Goal: Transaction & Acquisition: Book appointment/travel/reservation

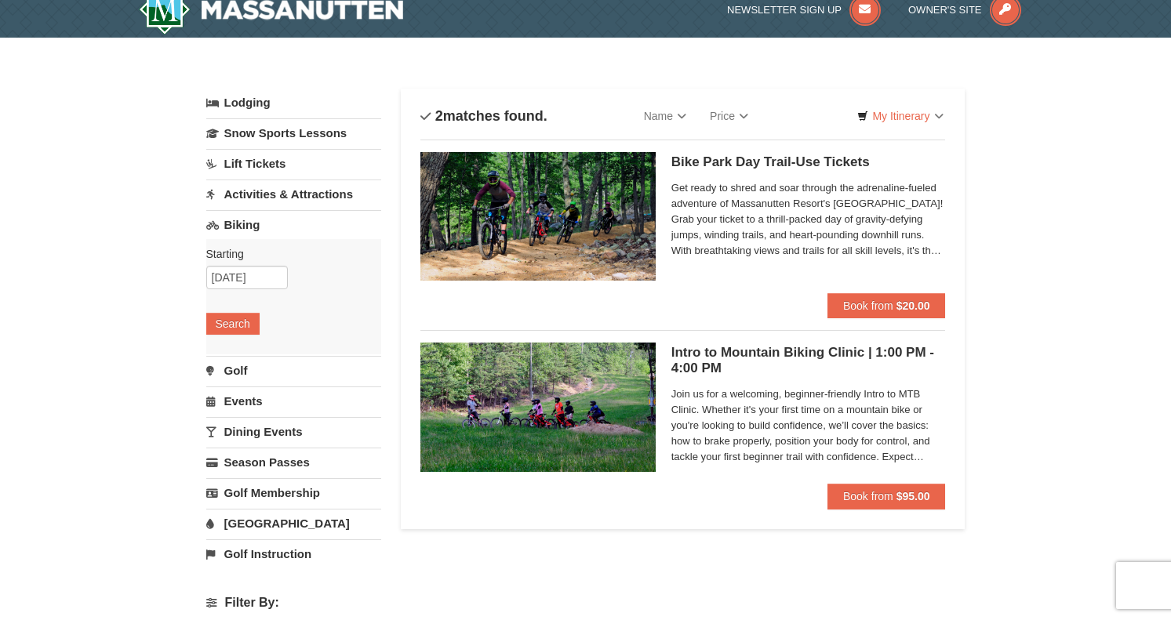
scroll to position [20, 0]
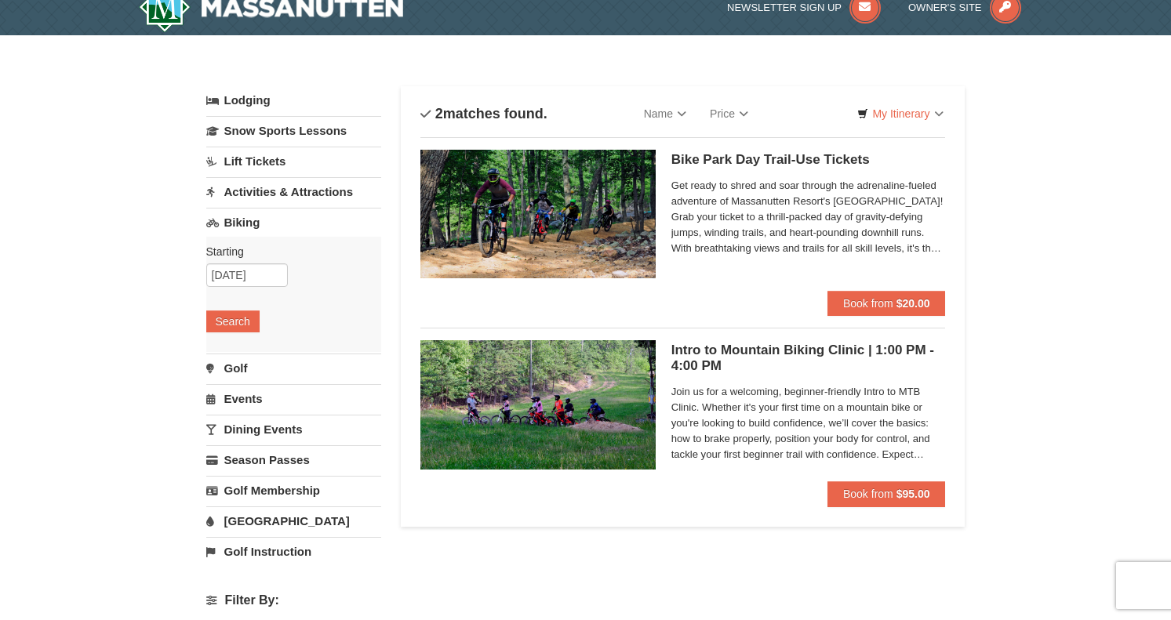
click at [271, 158] on link "Lift Tickets" at bounding box center [293, 161] width 175 height 29
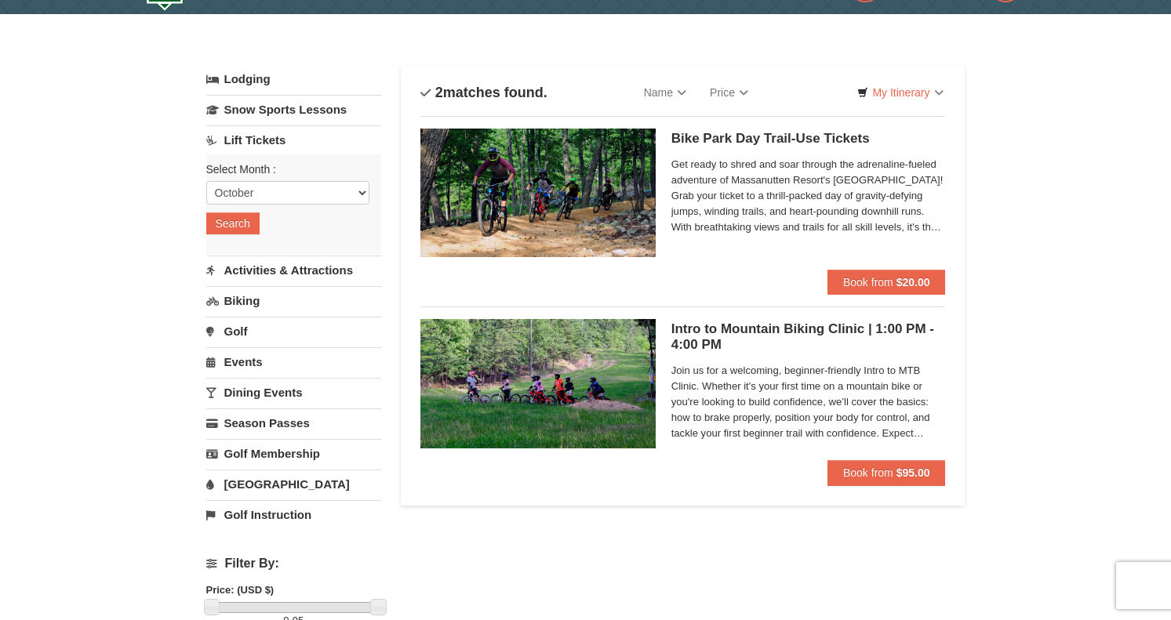
scroll to position [42, 0]
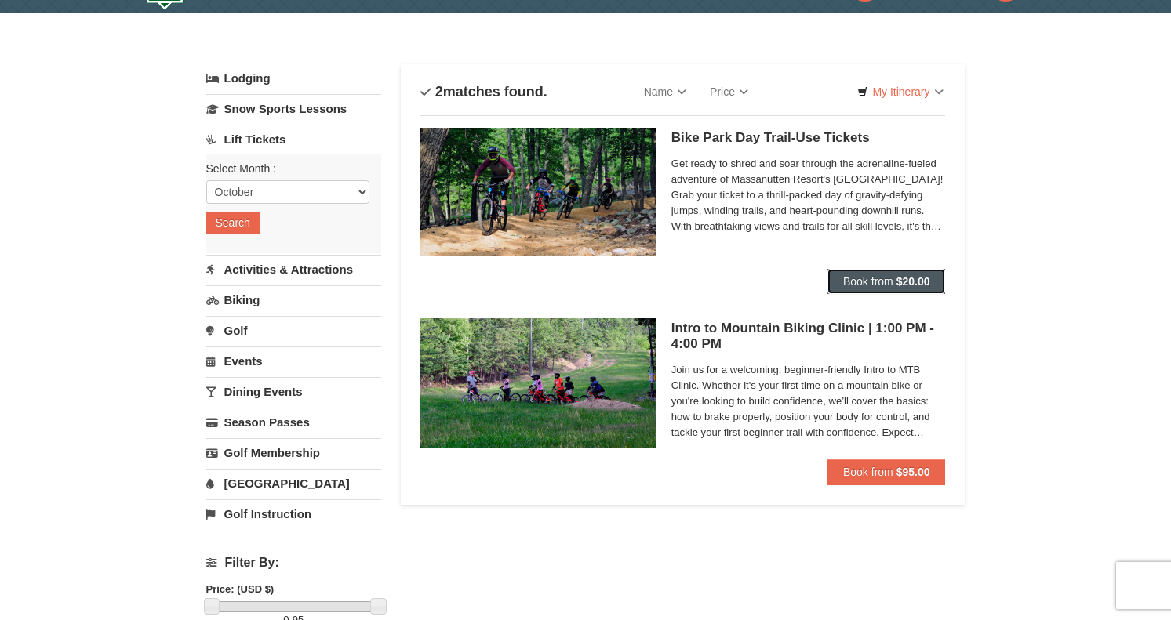
click at [875, 281] on span "Book from" at bounding box center [868, 281] width 50 height 13
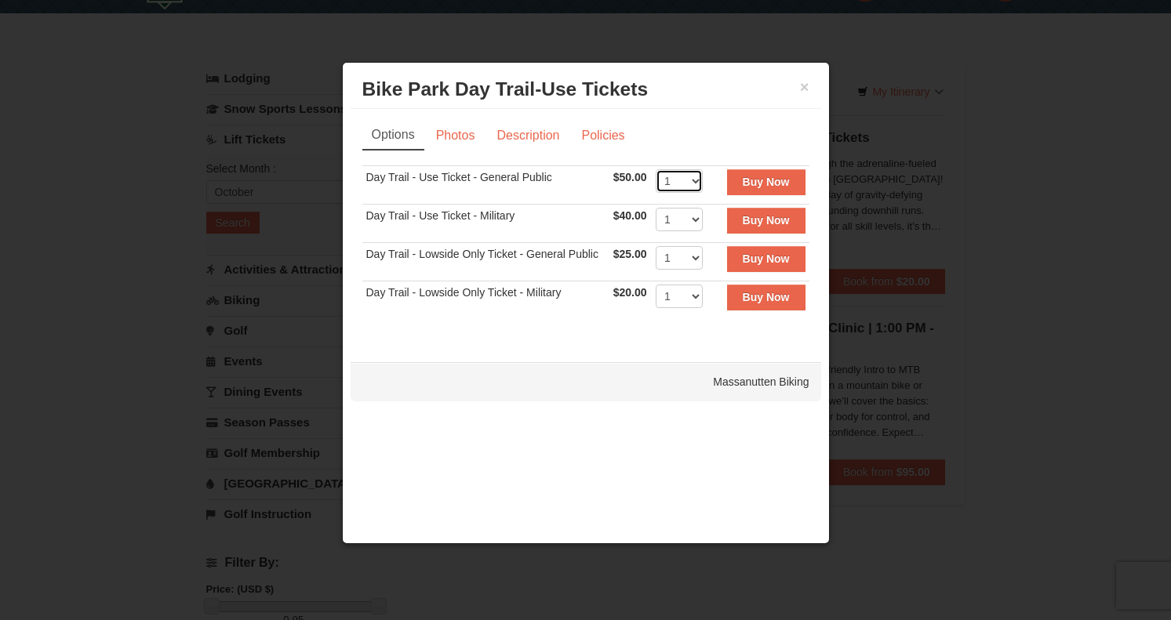
click at [694, 176] on select "1 2 3 4 5 6 7 8 9 10 11 12 13 14 15 16 17 18 19 20 21 22" at bounding box center [679, 181] width 47 height 24
select select "2"
click at [761, 180] on strong "Buy Now" at bounding box center [766, 182] width 47 height 13
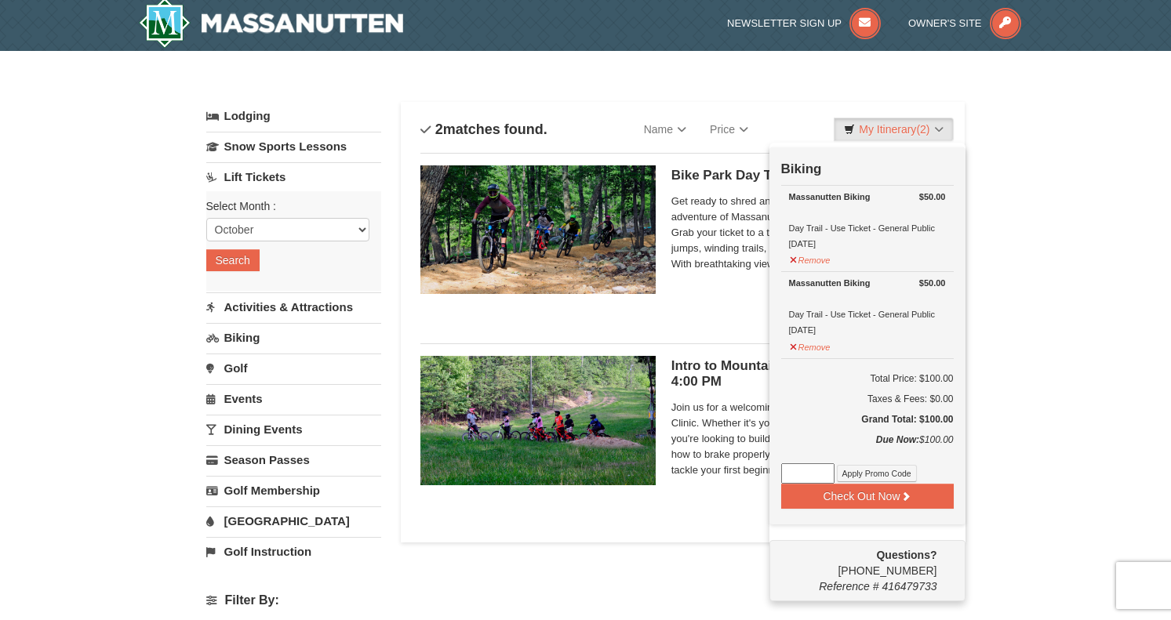
scroll to position [5, 0]
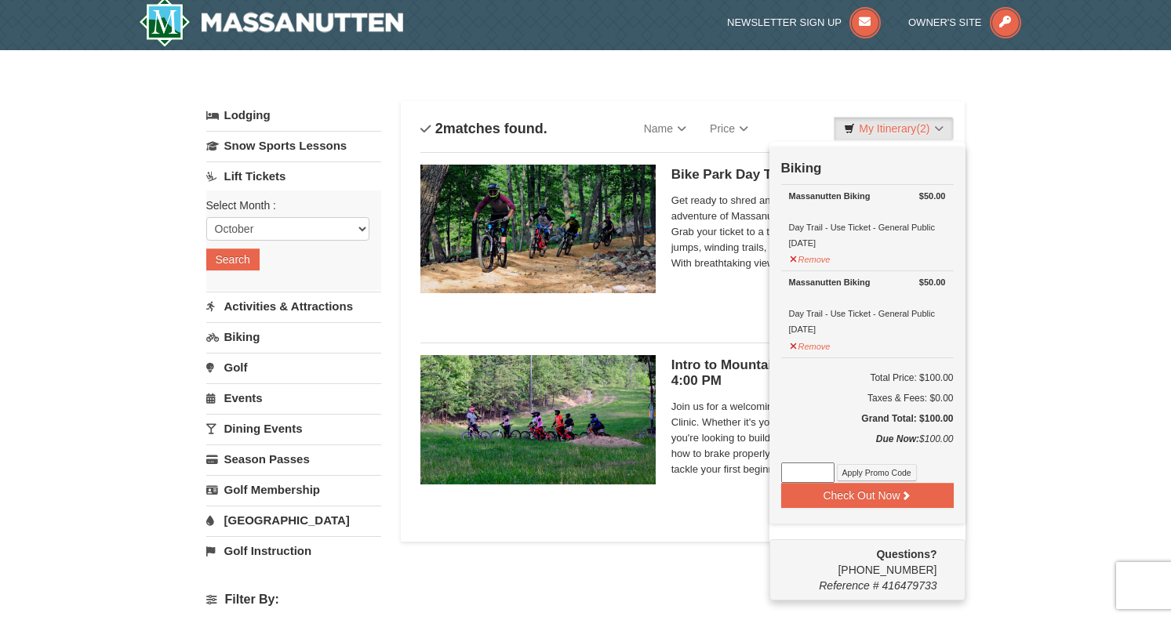
click at [747, 326] on li "Bike Park Day Trail-Use Tickets Massanutten Biking Get ready to shred and soar …" at bounding box center [682, 241] width 525 height 179
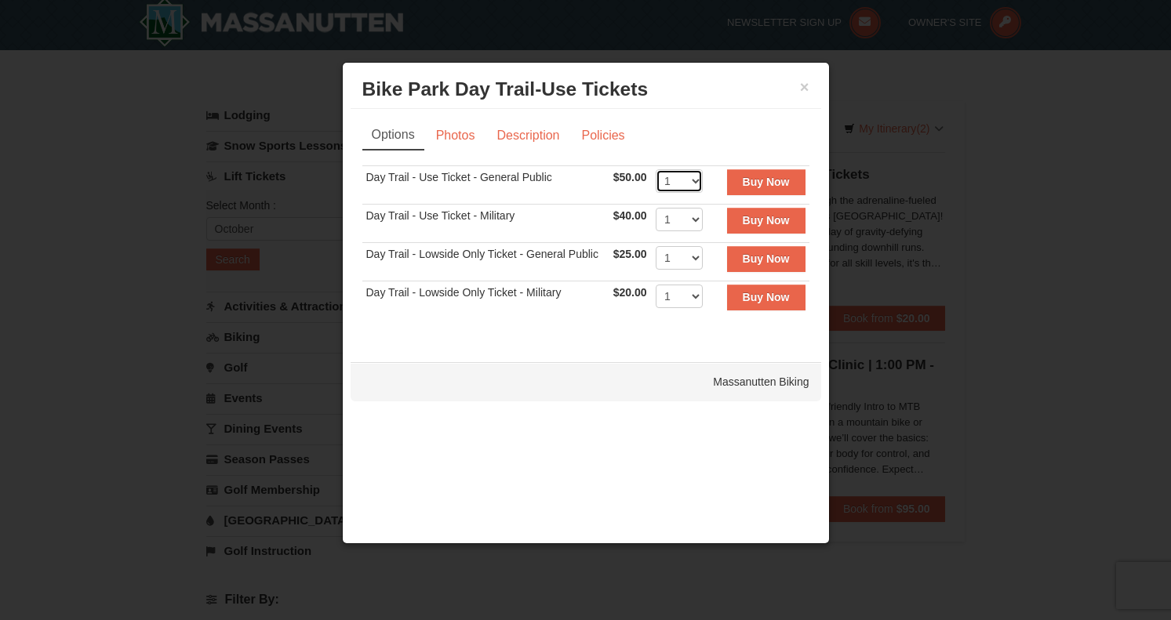
click at [702, 184] on select "1 2 3 4 5 6 7 8 9 10 11 12 13 14 15 16 17 18 19 20 21 22" at bounding box center [679, 181] width 47 height 24
select select "2"
click at [758, 180] on strong "Buy Now" at bounding box center [766, 182] width 47 height 13
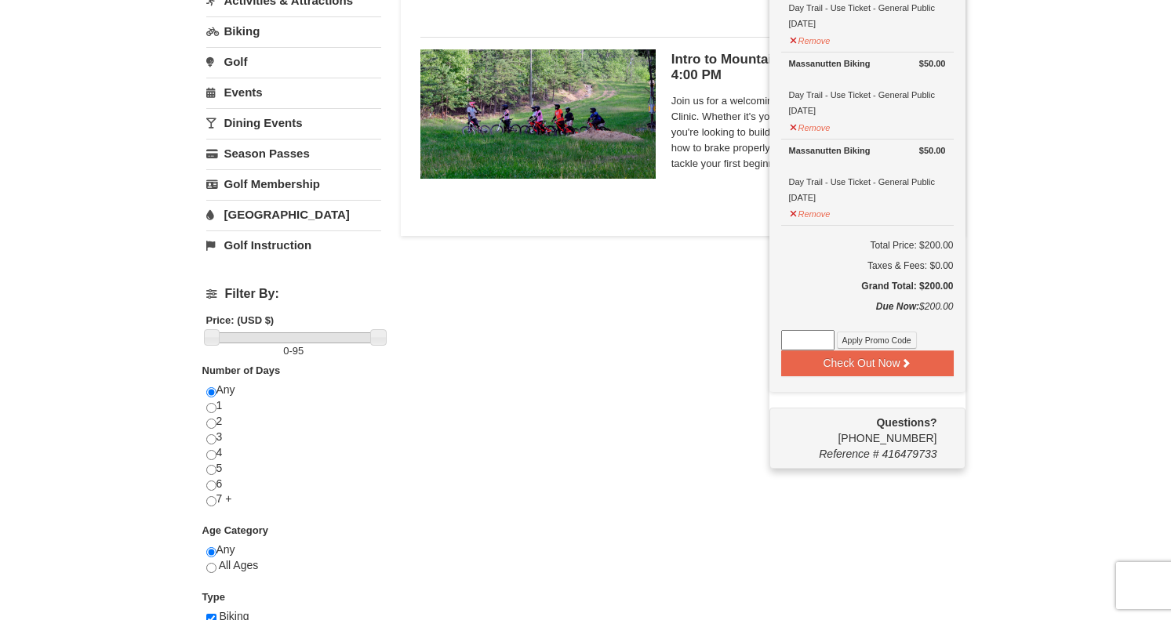
scroll to position [310, 0]
click at [795, 211] on button "Remove" at bounding box center [810, 213] width 42 height 20
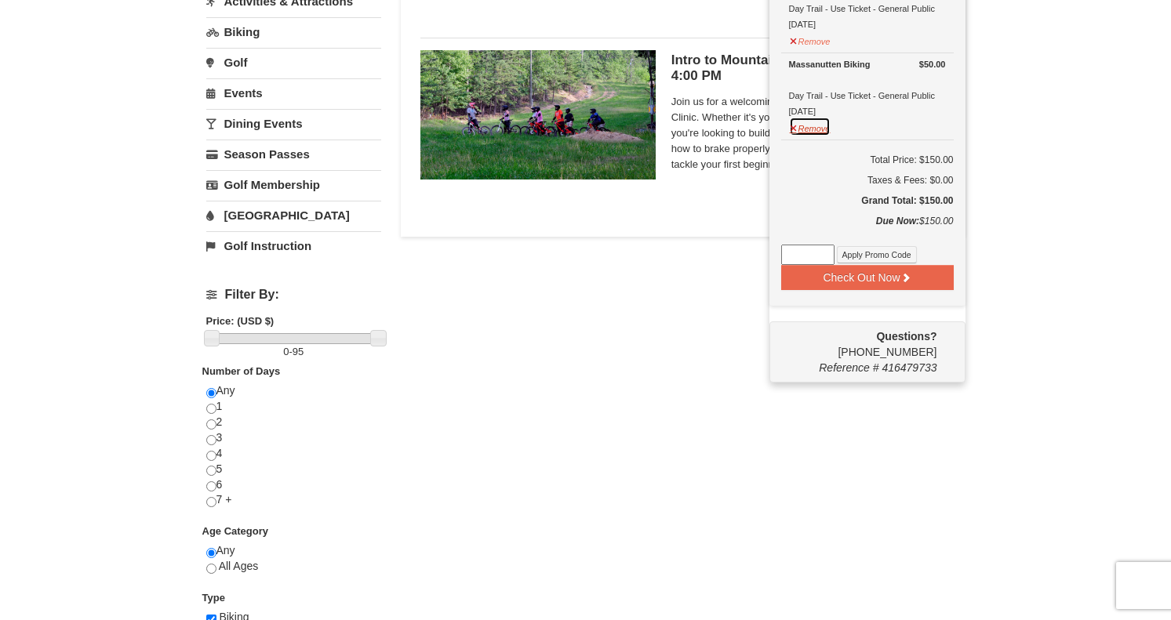
click at [795, 126] on button "Remove" at bounding box center [810, 127] width 42 height 20
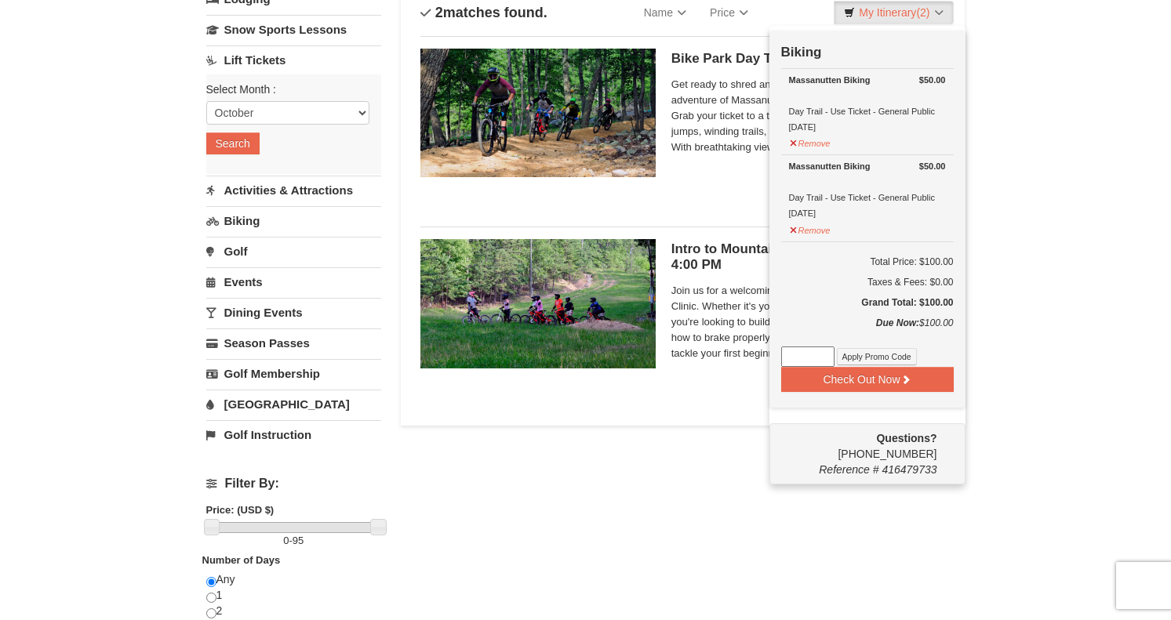
scroll to position [10, 0]
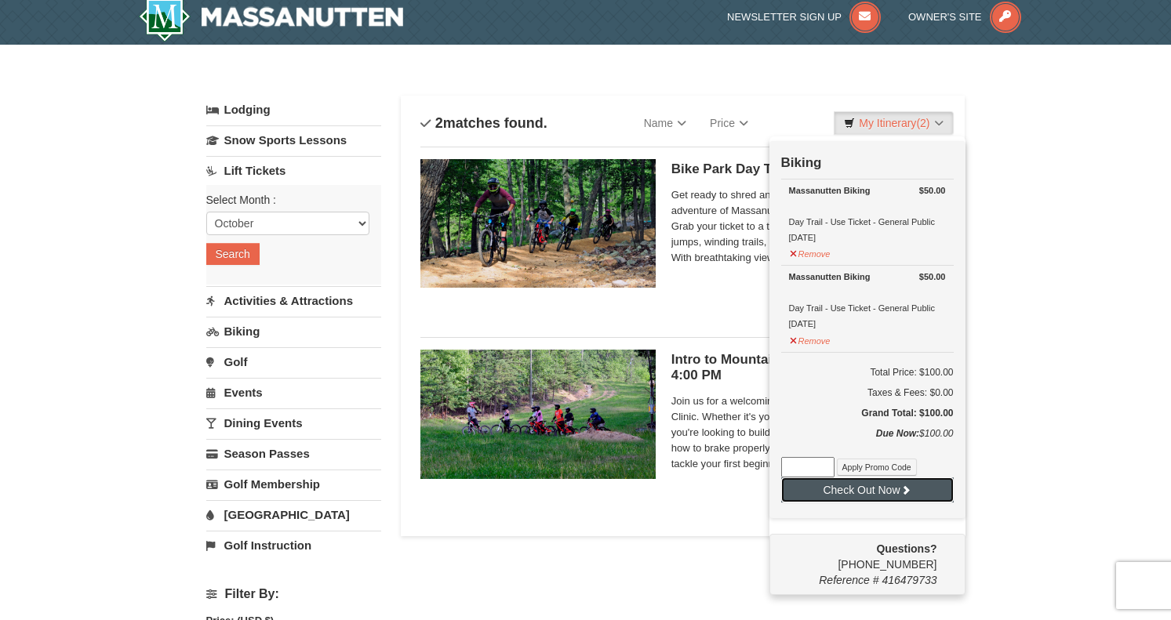
click at [887, 483] on button "Check Out Now" at bounding box center [867, 490] width 173 height 25
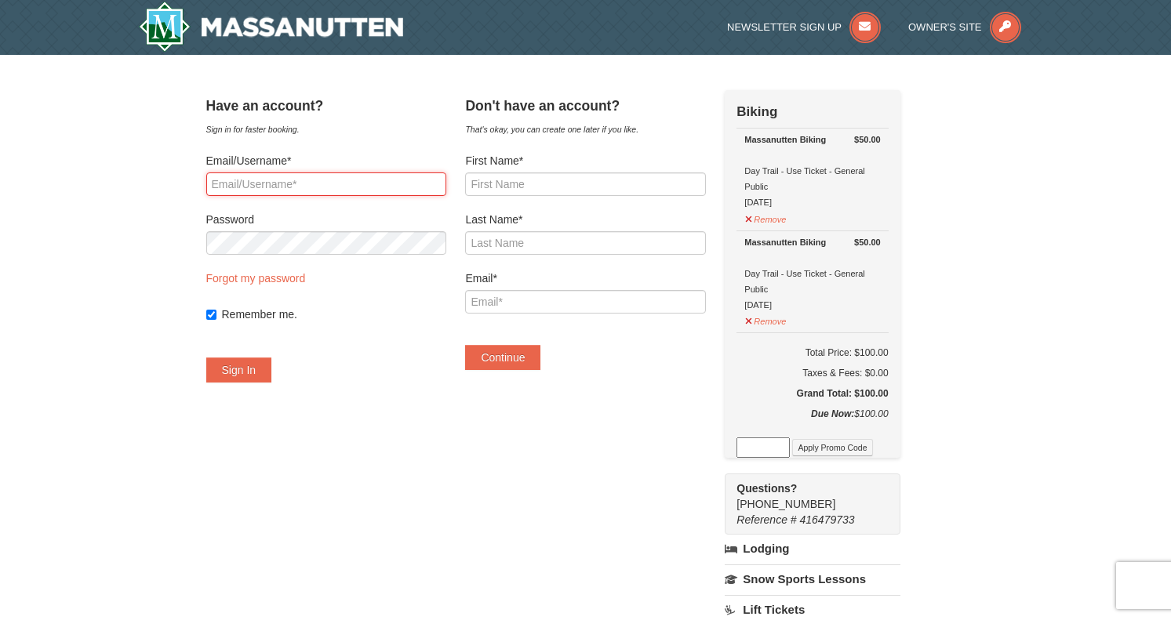
click at [360, 191] on input "Email/Username*" at bounding box center [326, 185] width 240 height 24
type input "[EMAIL_ADDRESS][DOMAIN_NAME]"
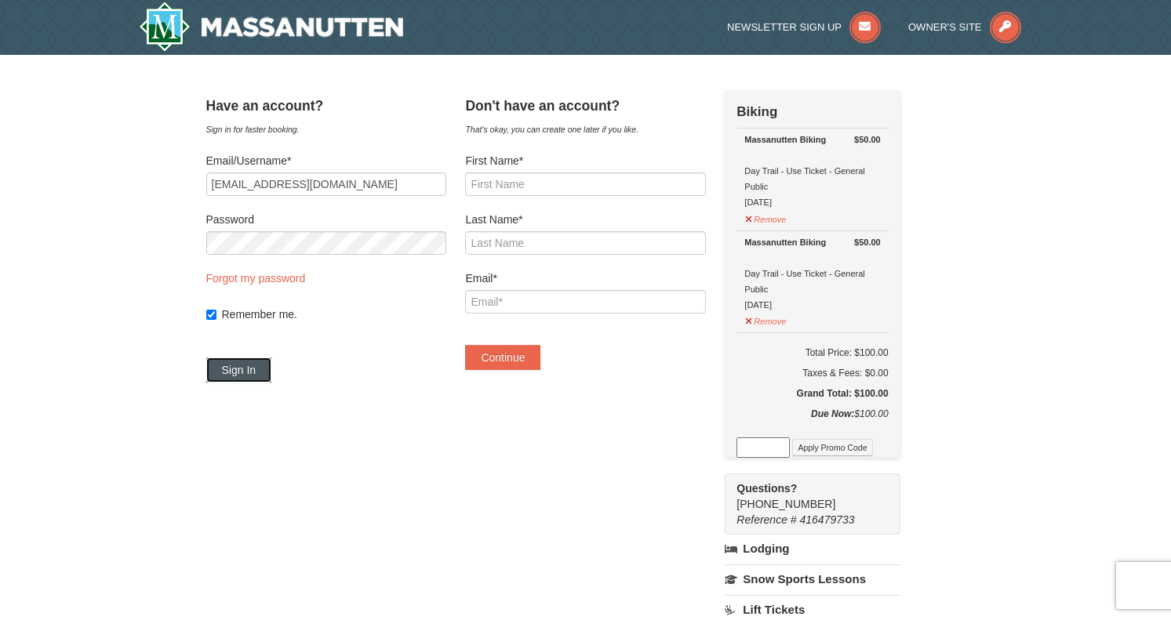
click at [258, 373] on button "Sign In" at bounding box center [239, 370] width 66 height 25
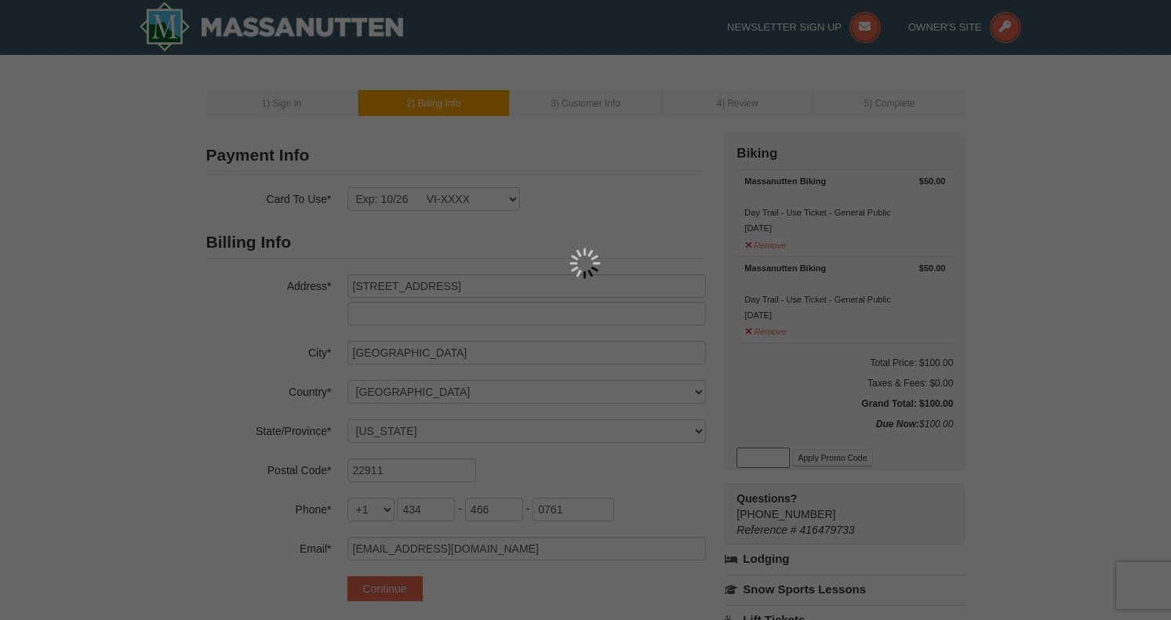
select select "VA"
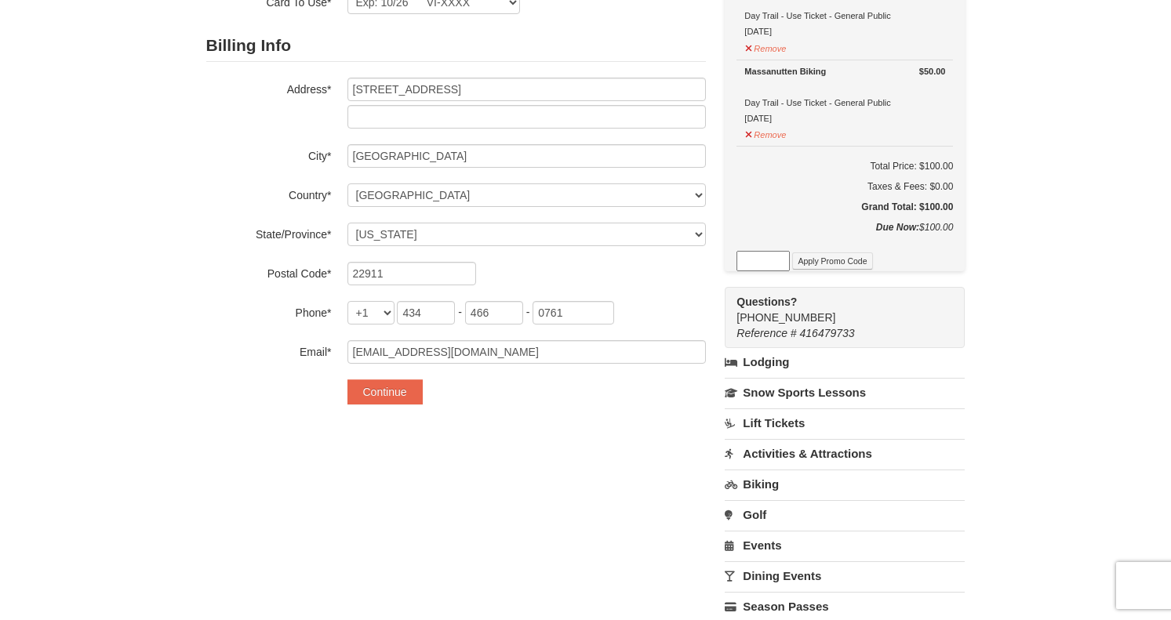
scroll to position [198, 0]
click at [382, 387] on button "Continue" at bounding box center [384, 391] width 75 height 25
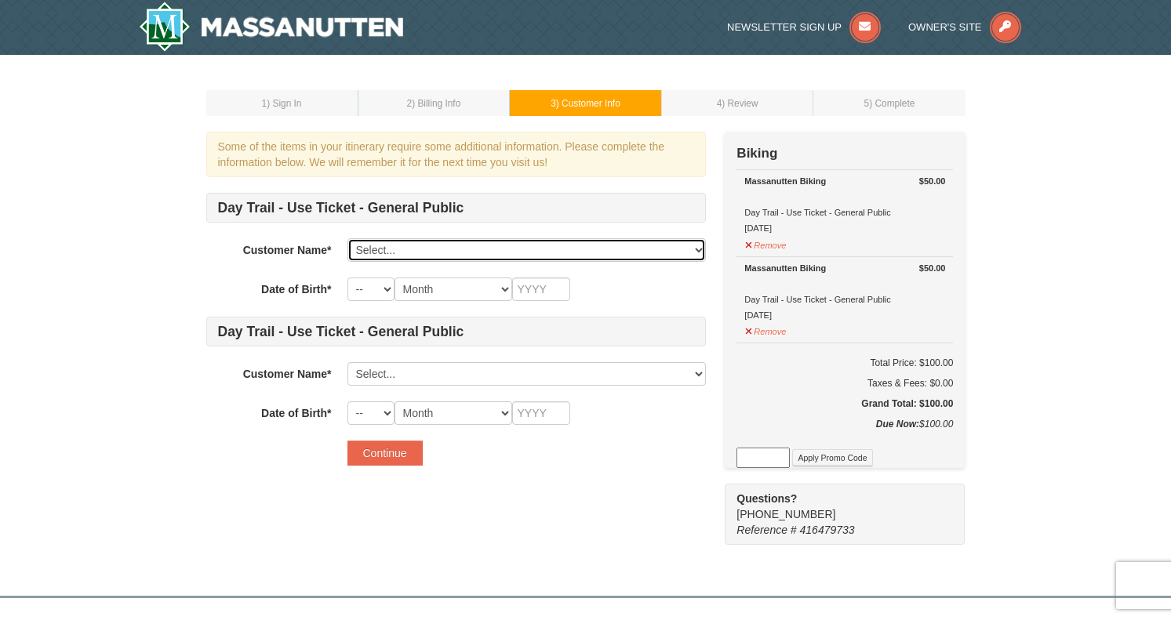
click at [384, 248] on select "Select... Vitaly Zimyanin Stefanie Zimyanin Marika Zimyanin Ilian Zimyanin Aria…" at bounding box center [526, 250] width 358 height 24
select select "14456045"
select select "04"
select select "08"
type input "1978"
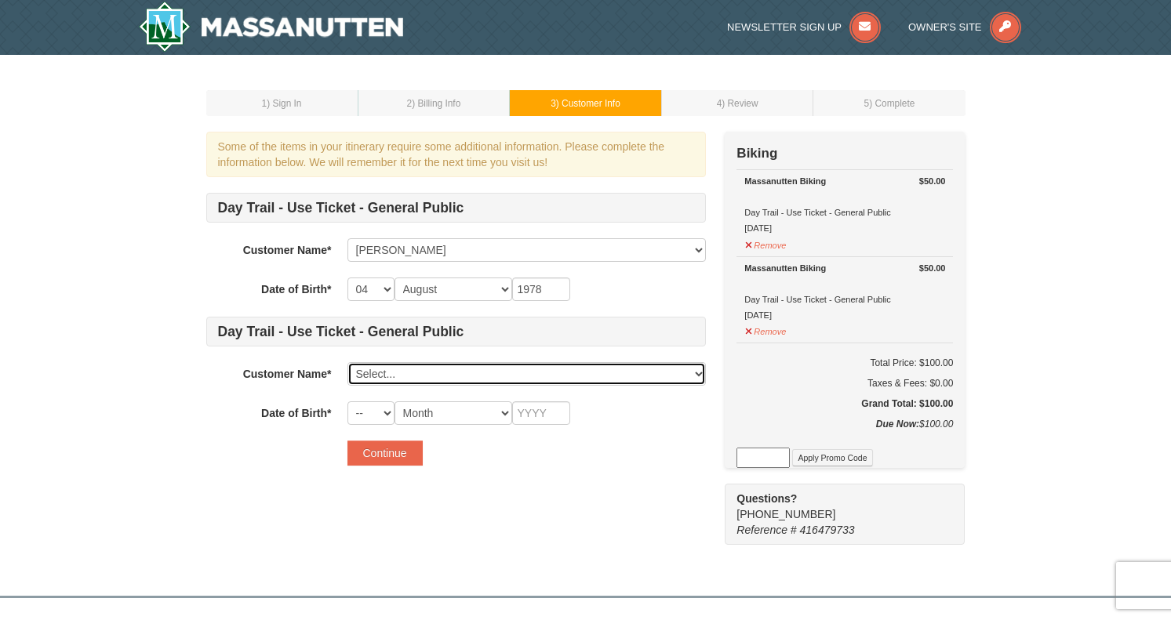
click at [378, 379] on select "Select... Vitaly Zimyanin Stefanie Zimyanin Marika Zimyanin Ilian Zimyanin Aria…" at bounding box center [526, 374] width 358 height 24
select select "14456163"
select select "29"
select select "08"
type input "2014"
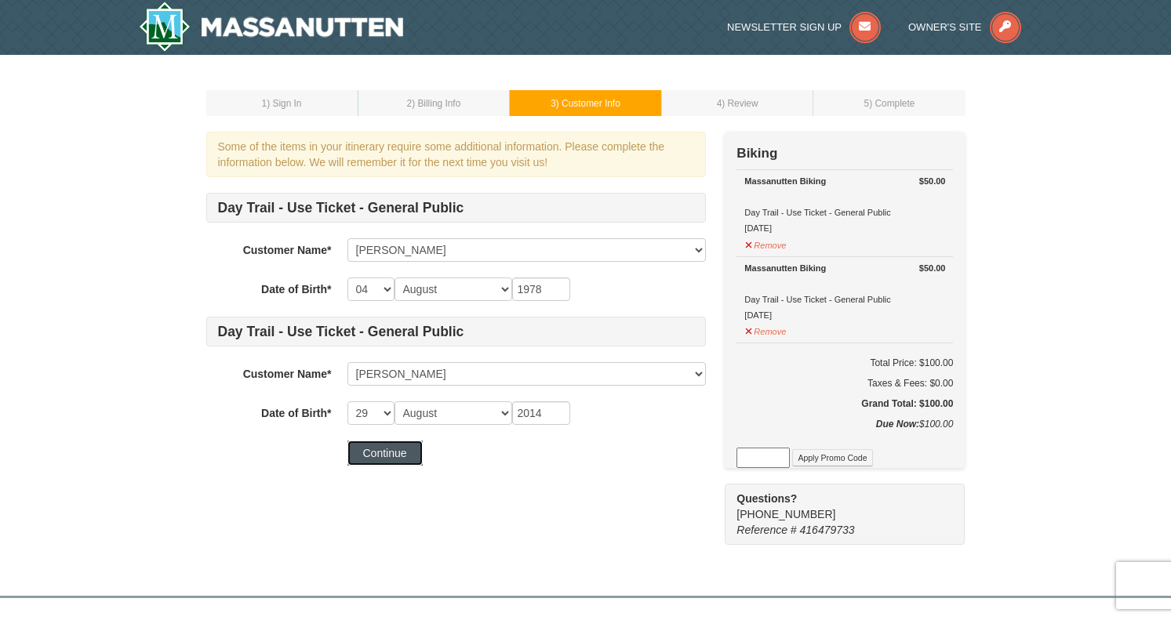
click at [385, 452] on button "Continue" at bounding box center [384, 453] width 75 height 25
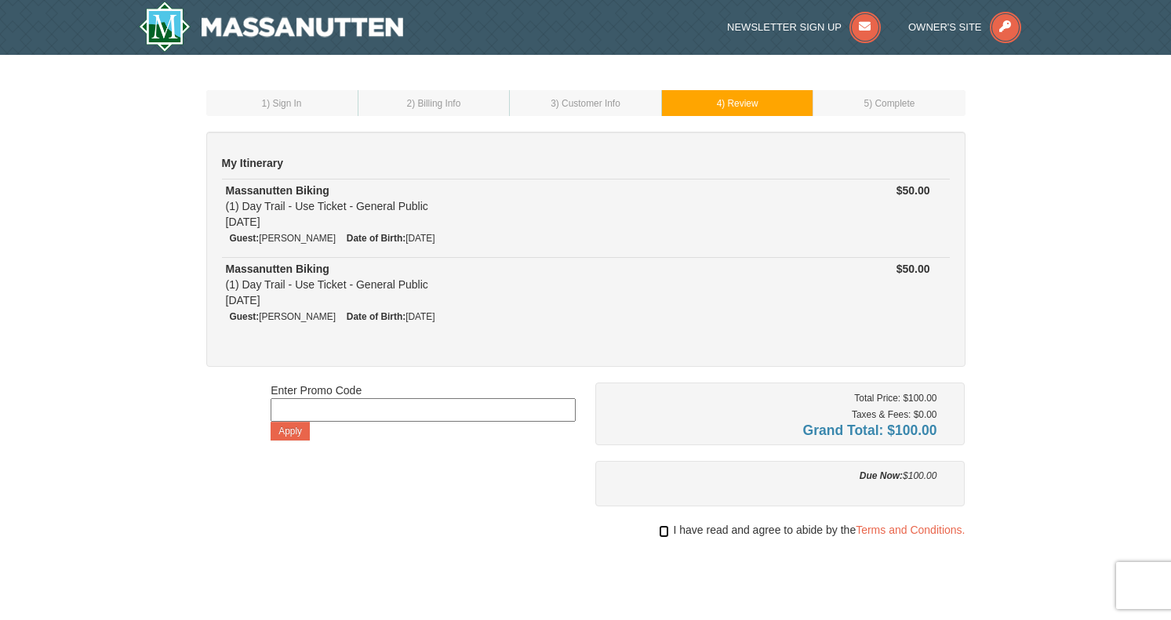
click at [661, 532] on input "checkbox" at bounding box center [664, 531] width 10 height 13
checkbox input "true"
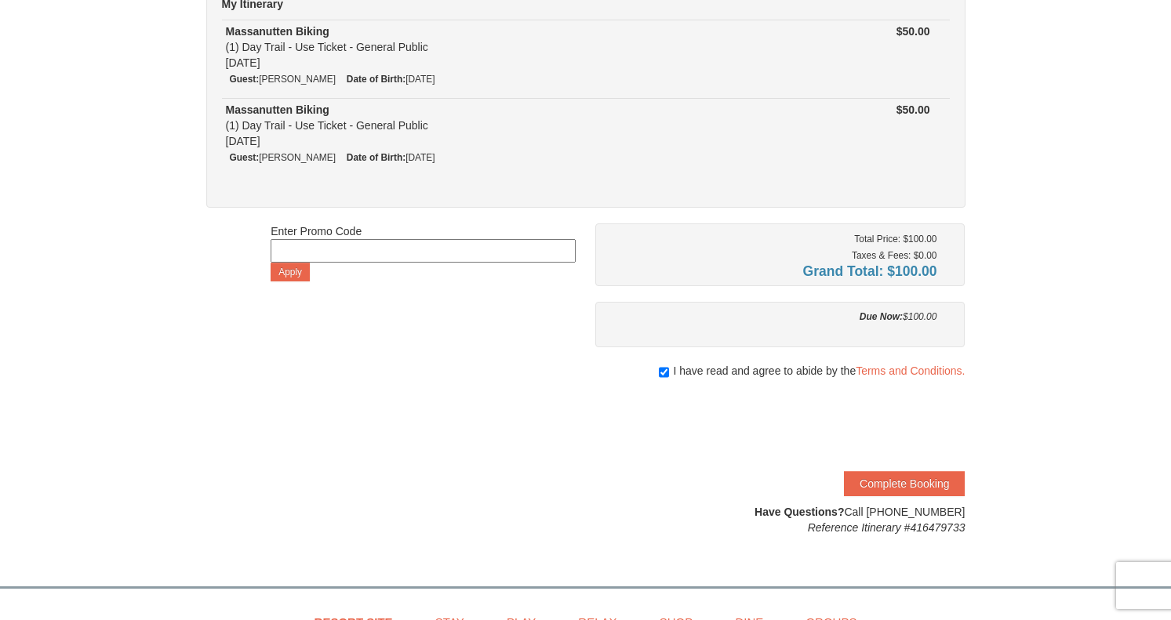
scroll to position [185, 0]
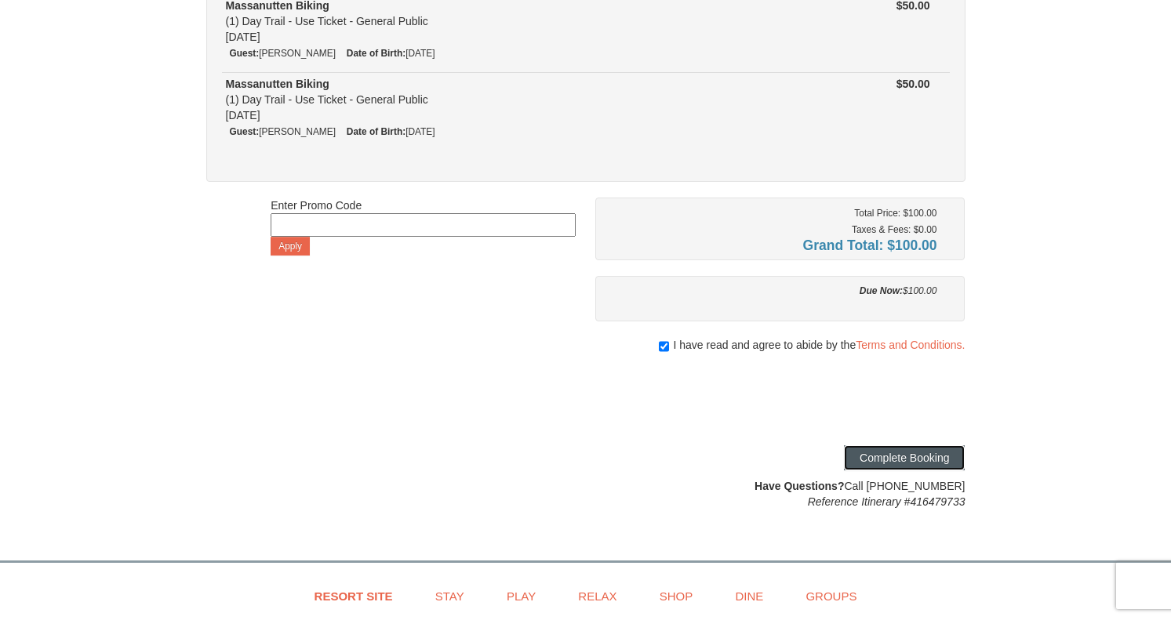
click at [913, 449] on button "Complete Booking" at bounding box center [904, 457] width 121 height 25
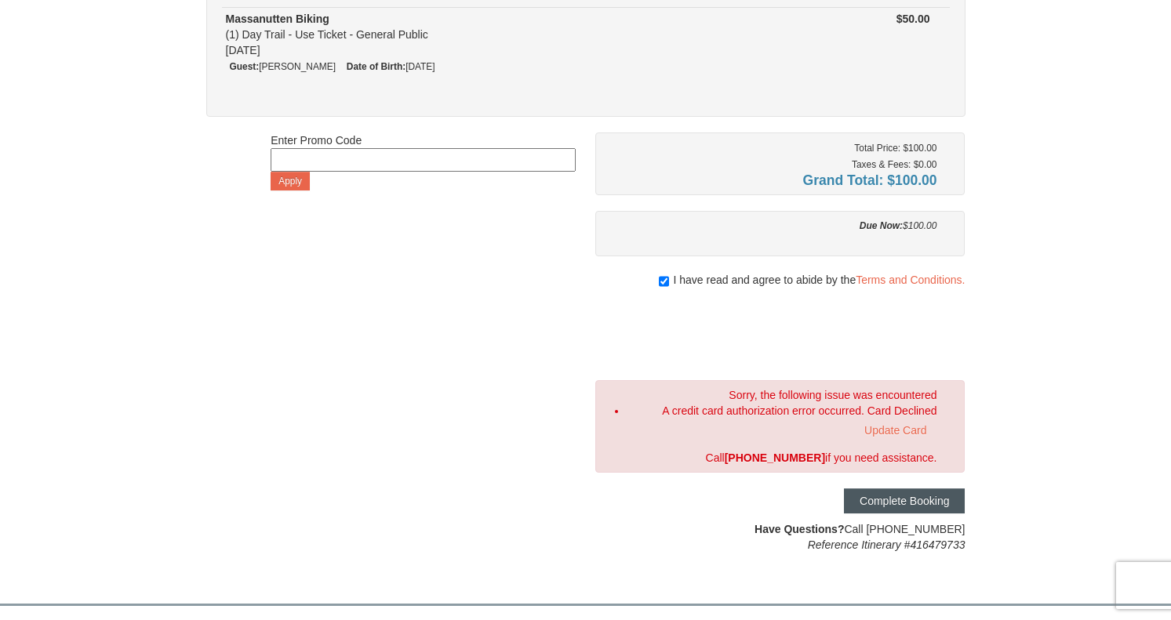
scroll to position [307, 0]
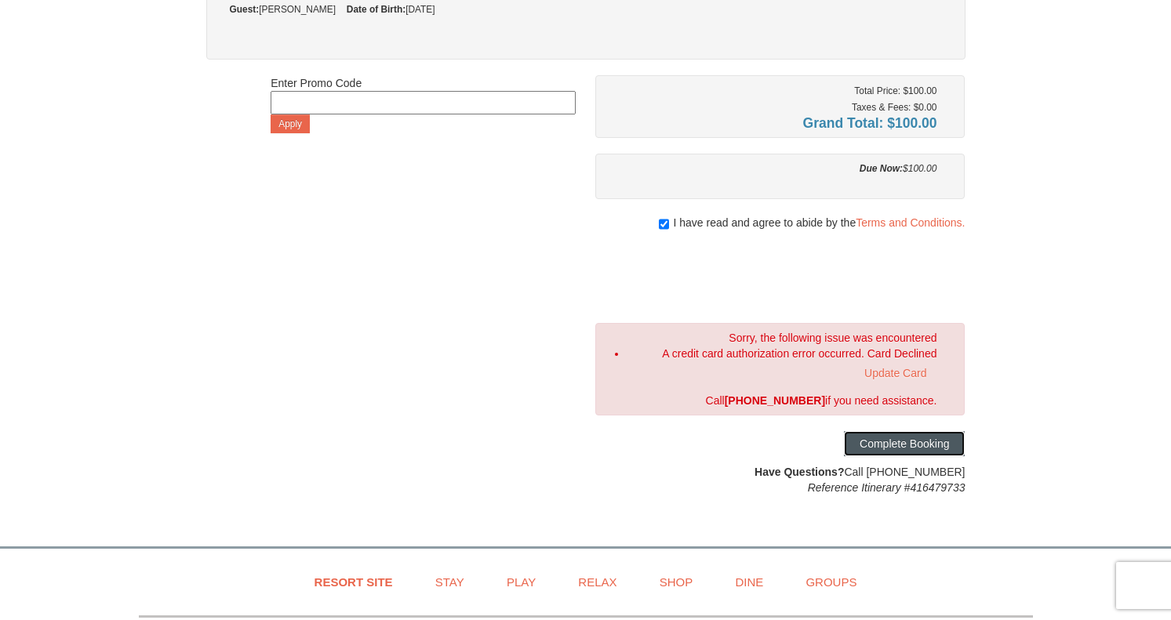
click at [909, 441] on button "Complete Booking" at bounding box center [904, 443] width 121 height 25
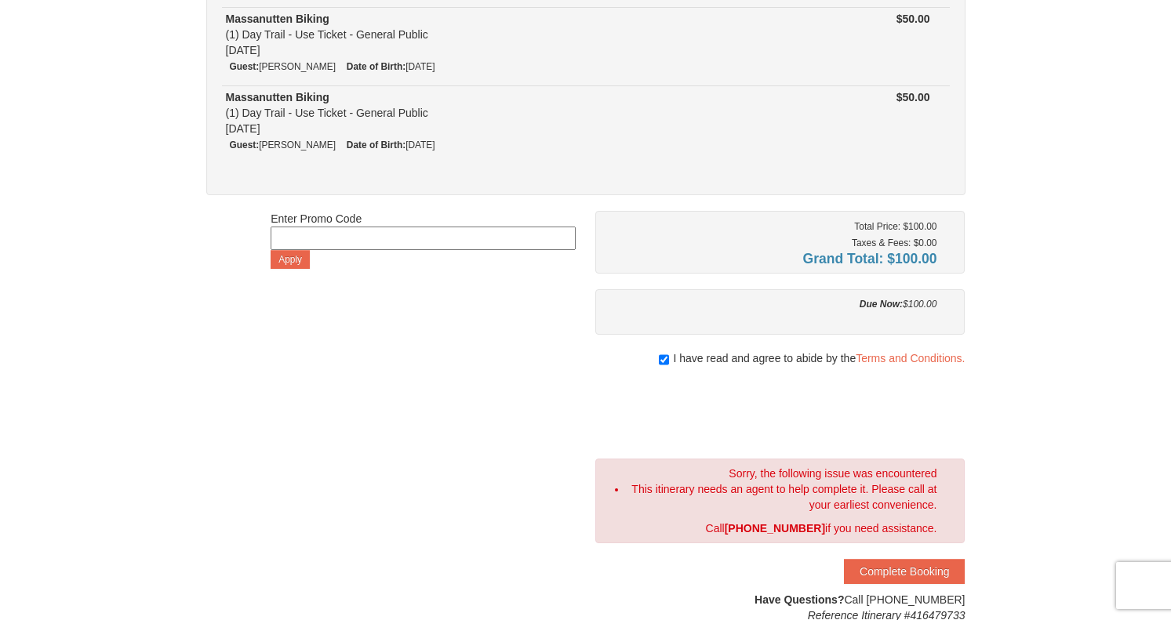
scroll to position [343, 0]
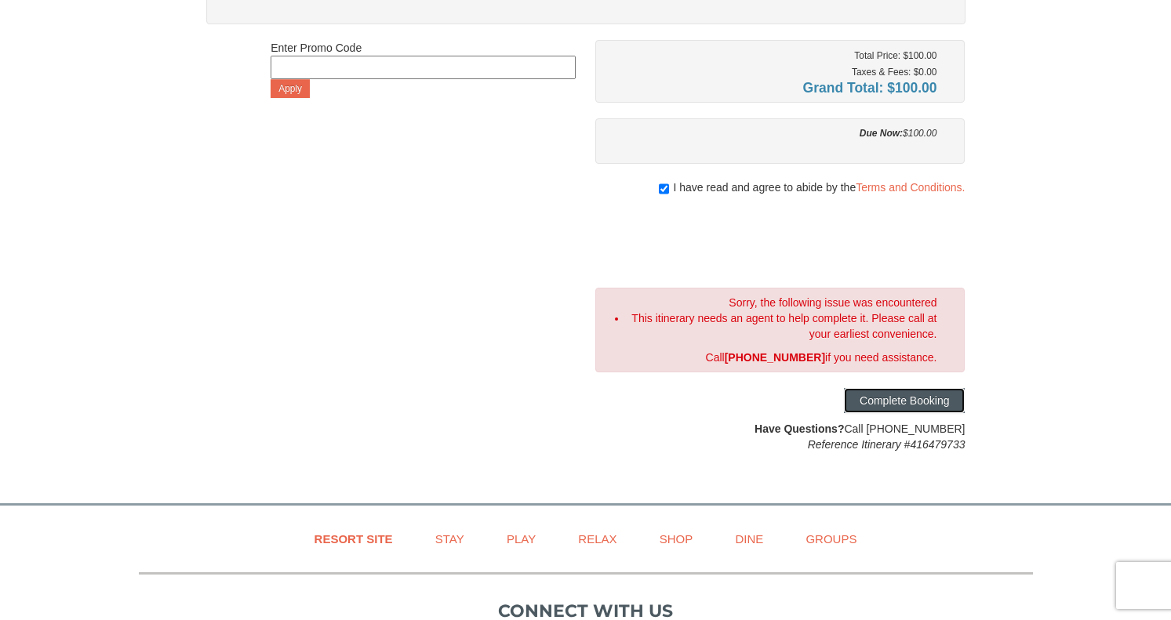
click at [939, 399] on button "Complete Booking" at bounding box center [904, 400] width 121 height 25
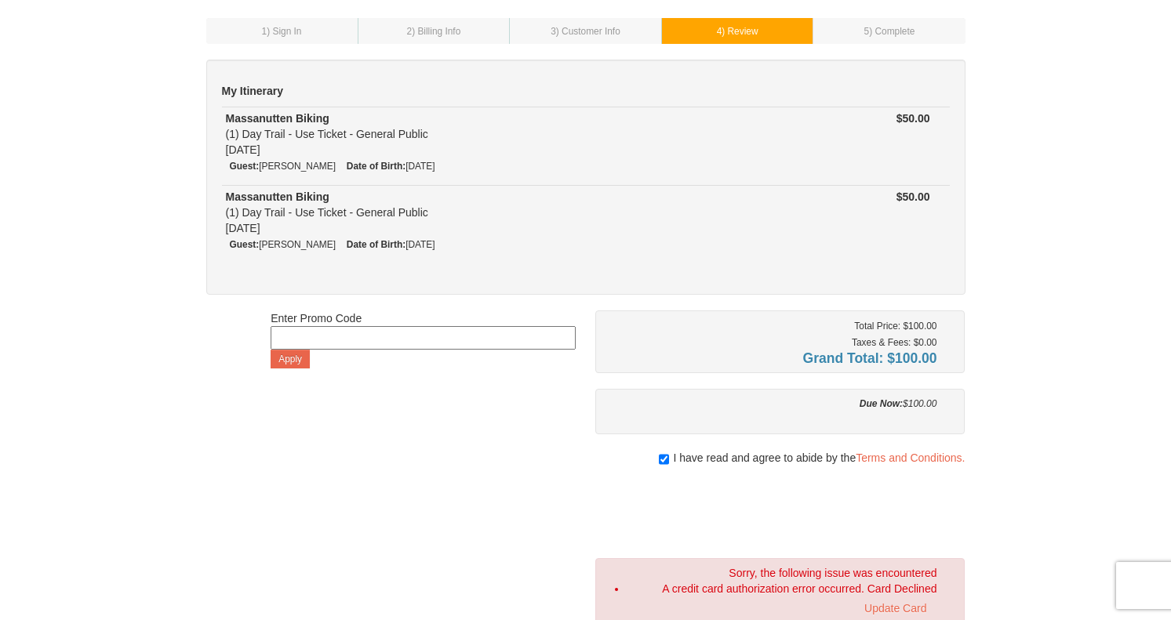
scroll to position [49, 0]
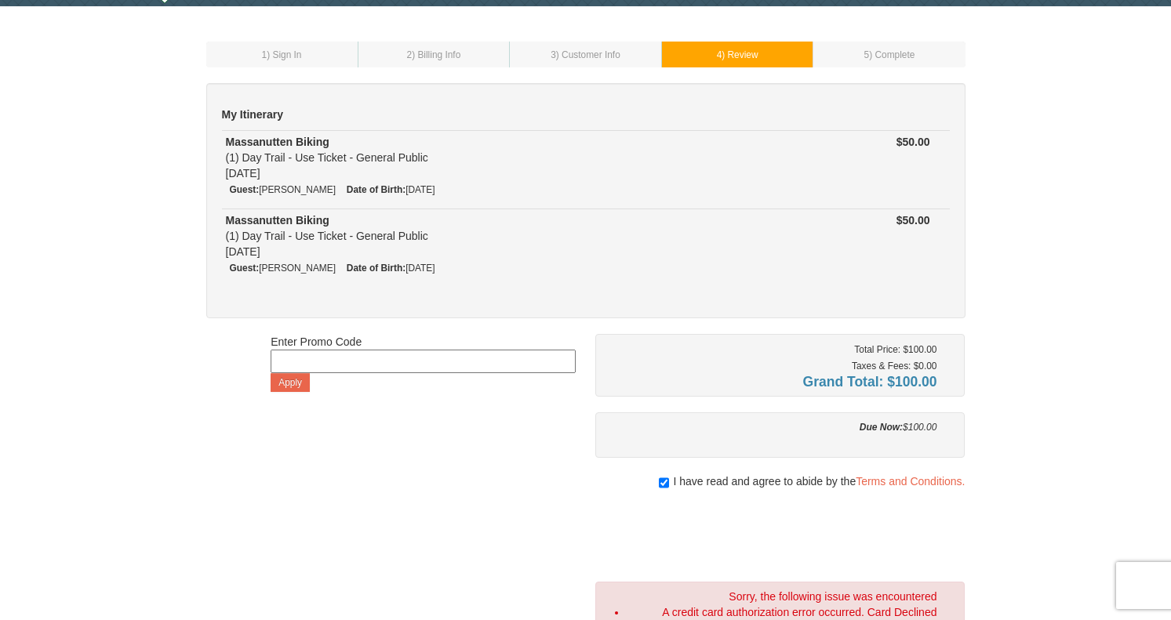
click at [591, 54] on span ") Customer Info" at bounding box center [588, 54] width 64 height 11
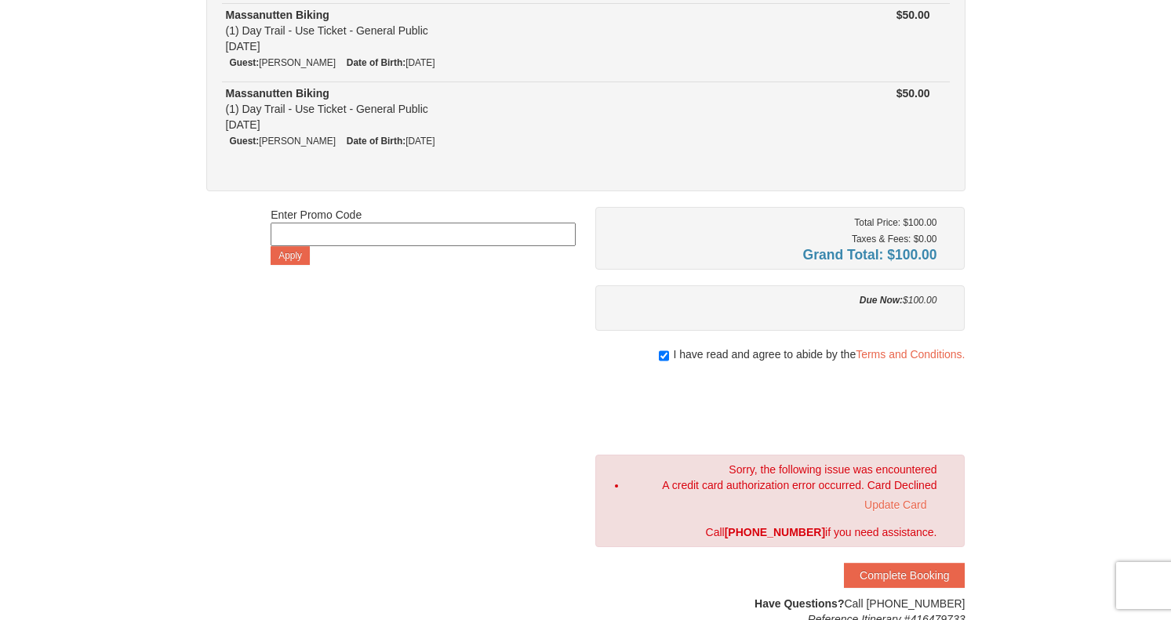
scroll to position [0, 0]
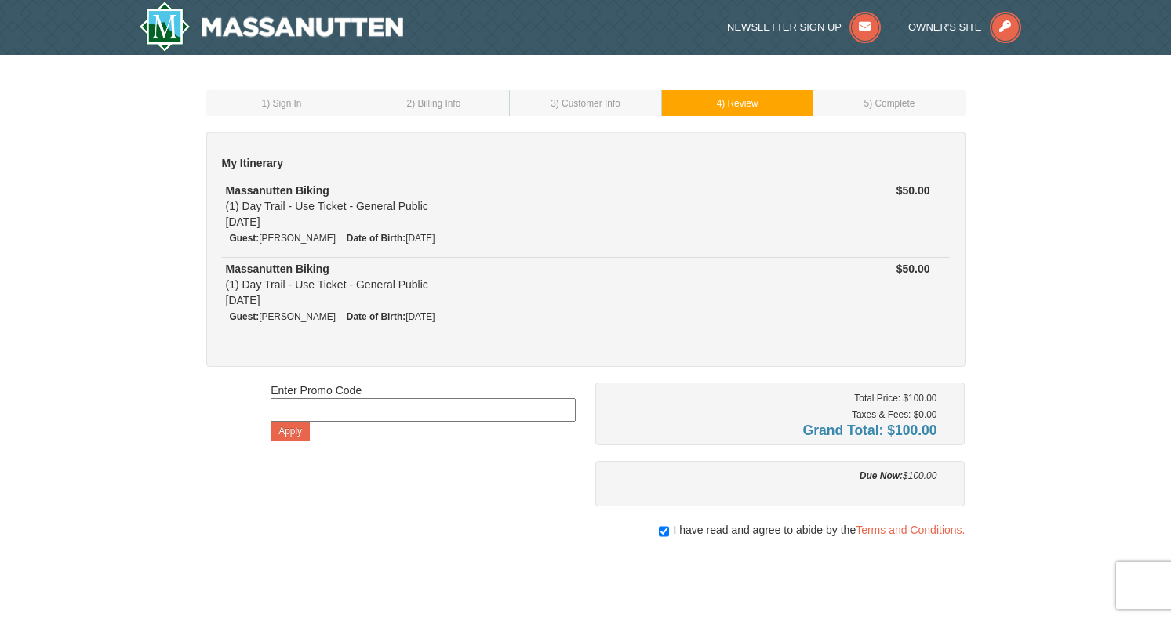
click at [442, 101] on span ") Billing Info" at bounding box center [436, 103] width 49 height 11
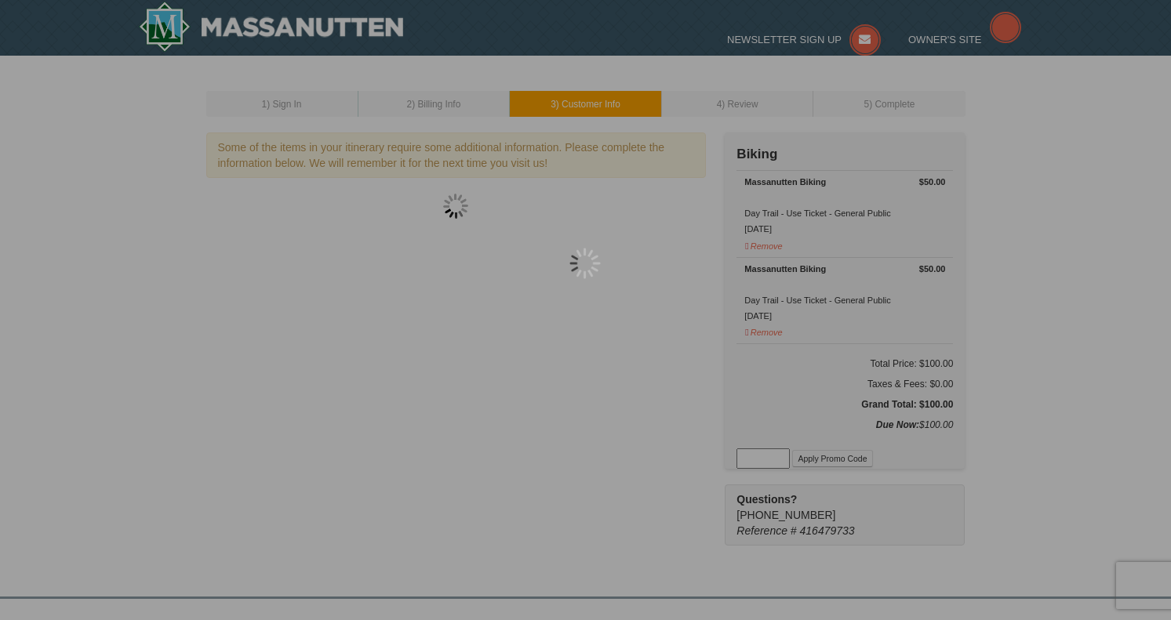
select select "04"
select select "08"
select select "29"
select select "08"
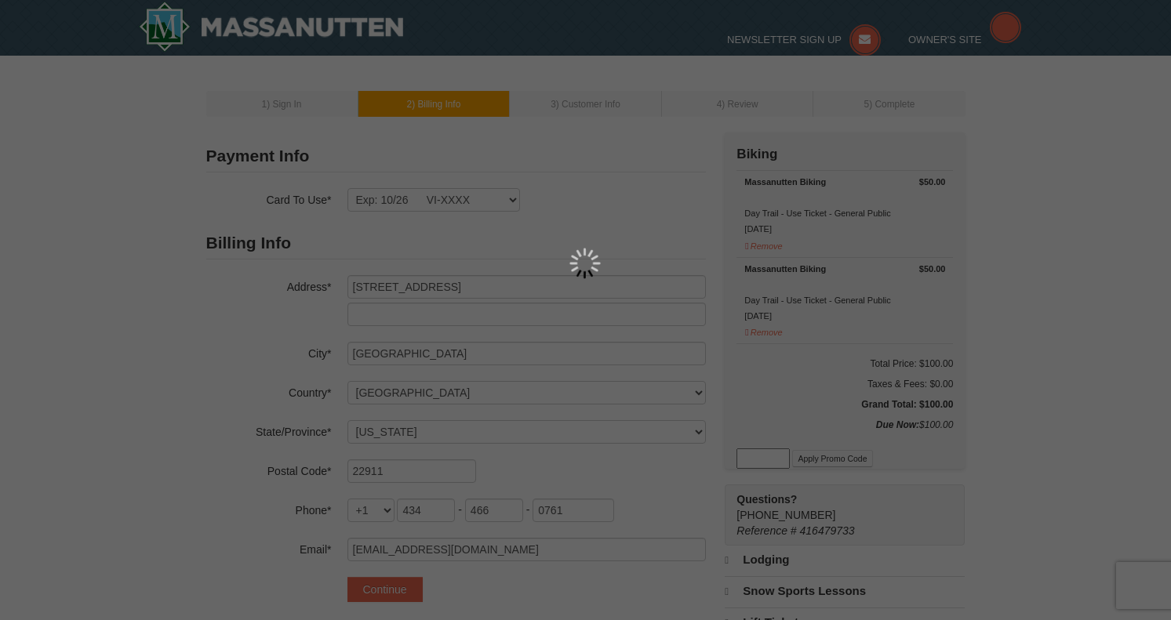
select select "VA"
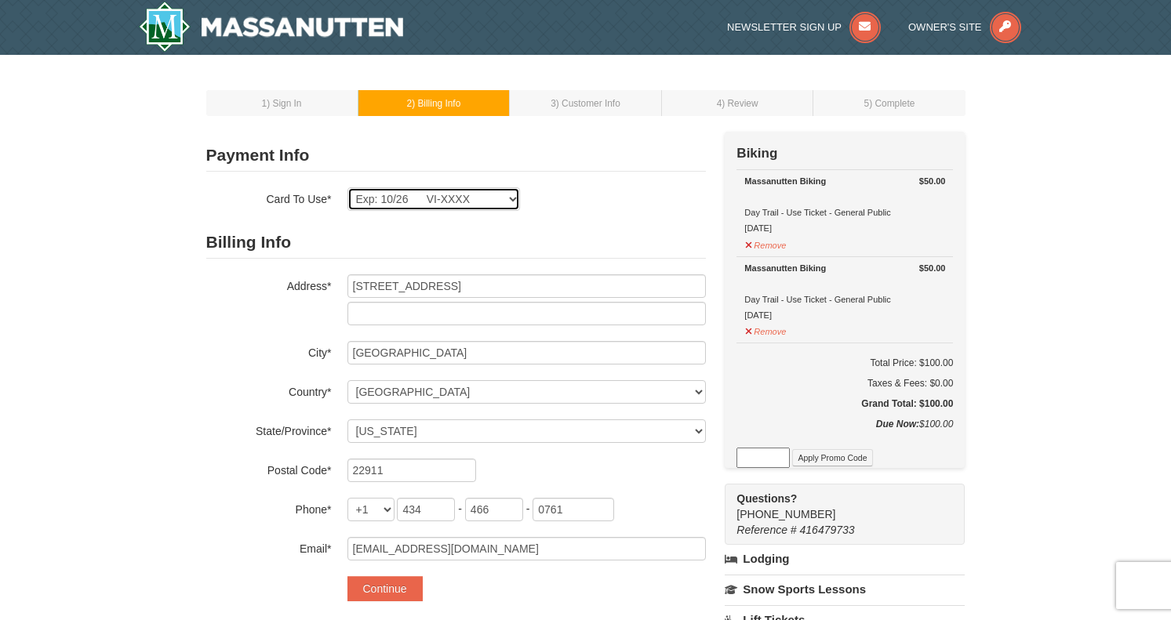
click at [513, 199] on select "Exp: 10/26 VI-XXXX New Card" at bounding box center [433, 199] width 173 height 24
select select
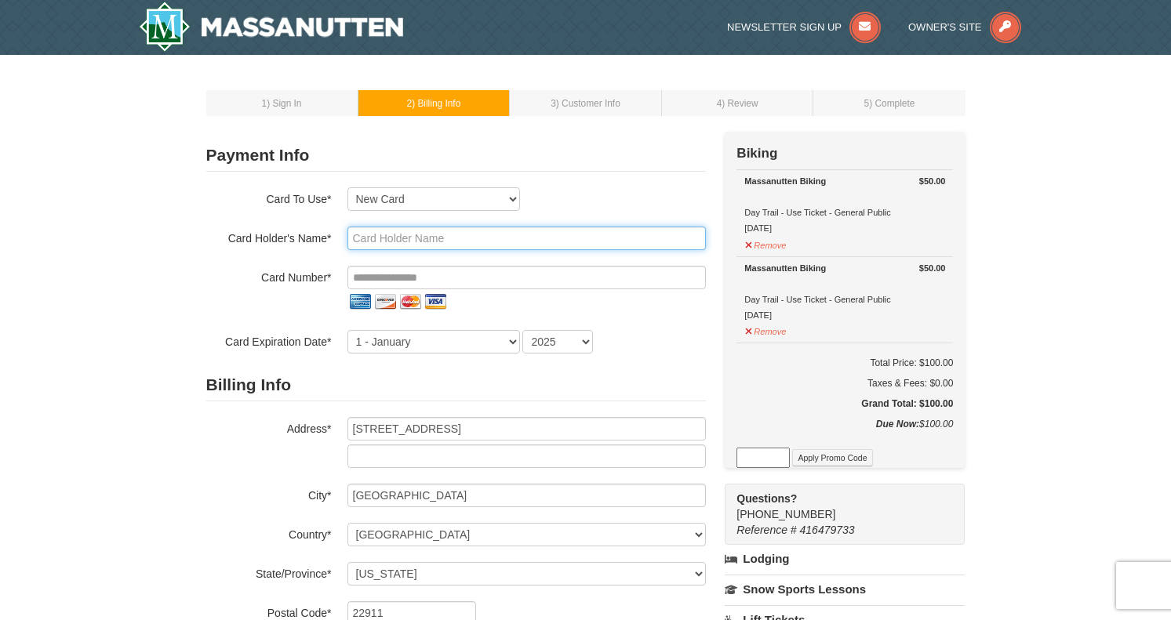
click at [444, 237] on input "text" at bounding box center [526, 239] width 358 height 24
type input "[PERSON_NAME]"
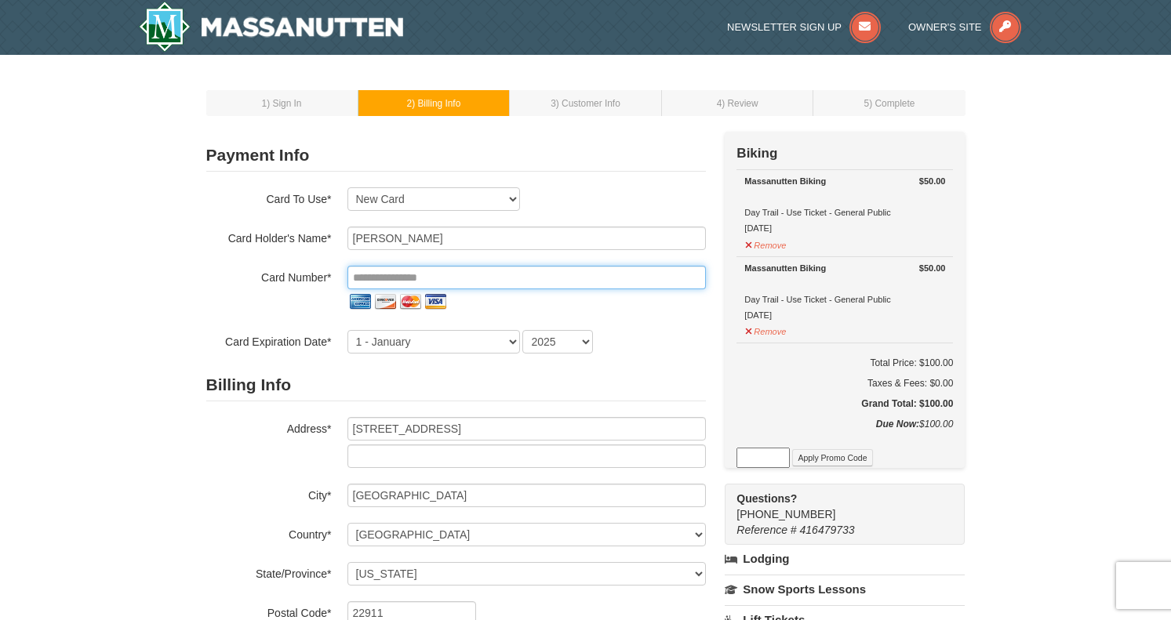
click at [426, 276] on input "tel" at bounding box center [526, 278] width 358 height 24
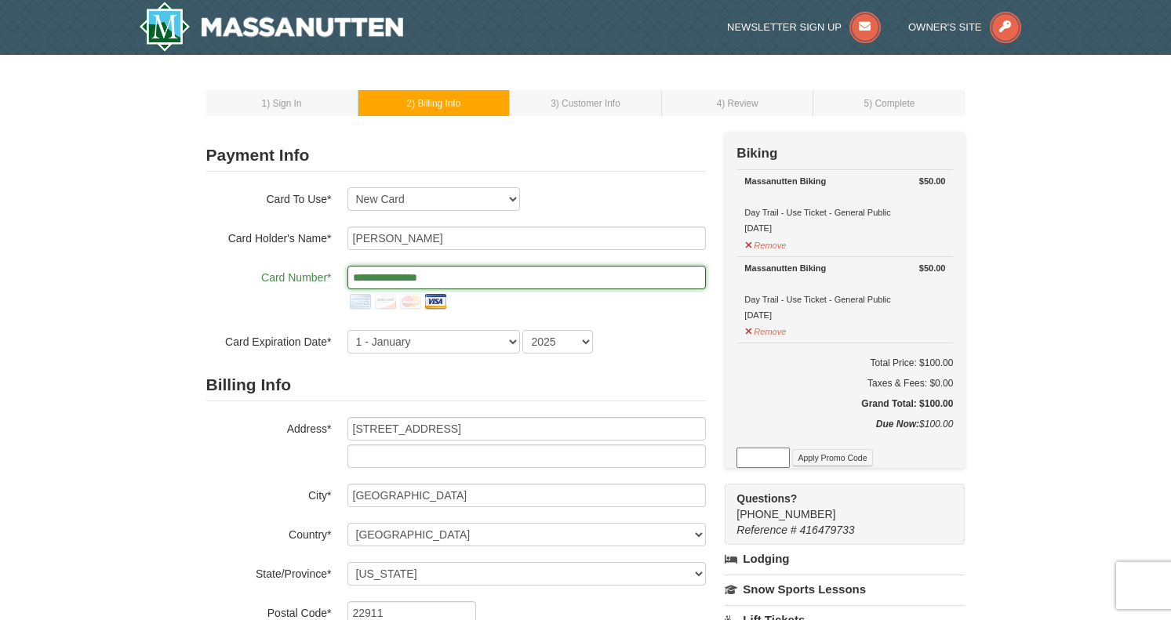
type input "**********"
click at [405, 352] on select "1 - [DATE] - [DATE] - [DATE] - [DATE] - [DATE] - [DATE] - [DATE] - [DATE] - [DA…" at bounding box center [433, 342] width 173 height 24
select select "8"
click at [558, 338] on select "2025 2026 2027 2028 2029 2030 2031 2032 2033 2034" at bounding box center [557, 342] width 71 height 24
select select "2030"
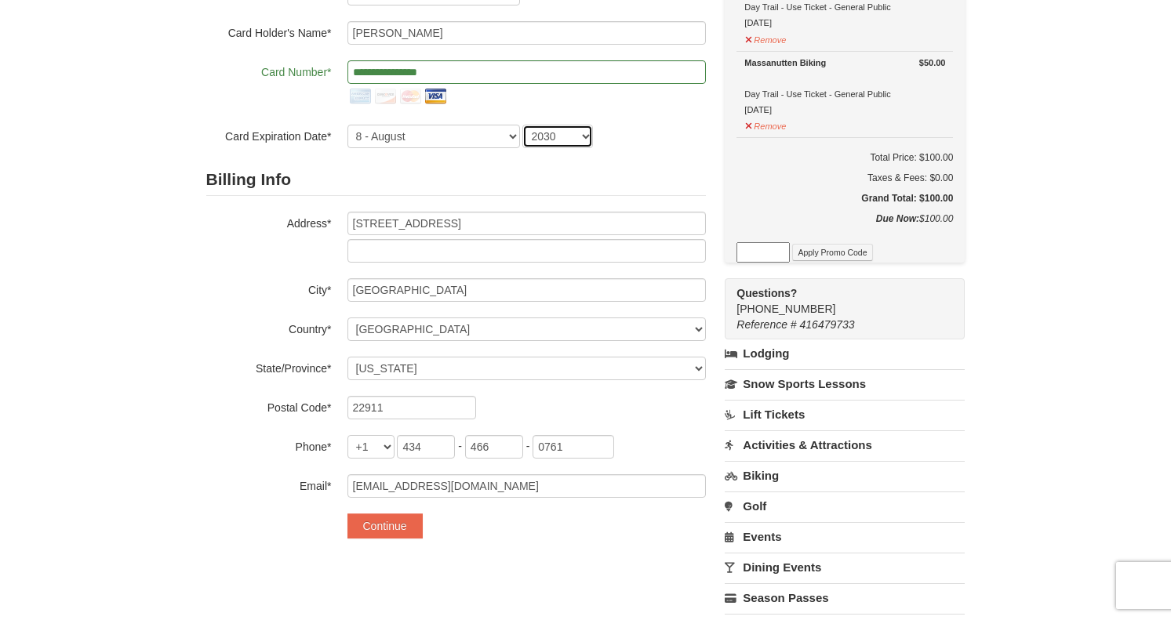
scroll to position [249, 0]
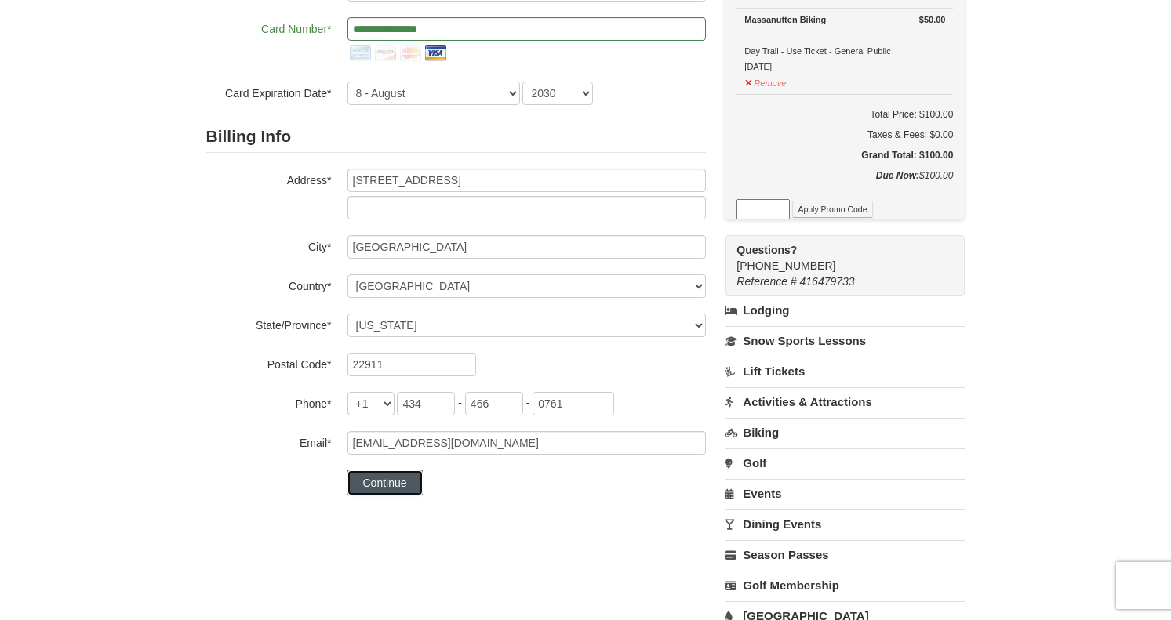
click at [385, 479] on button "Continue" at bounding box center [384, 482] width 75 height 25
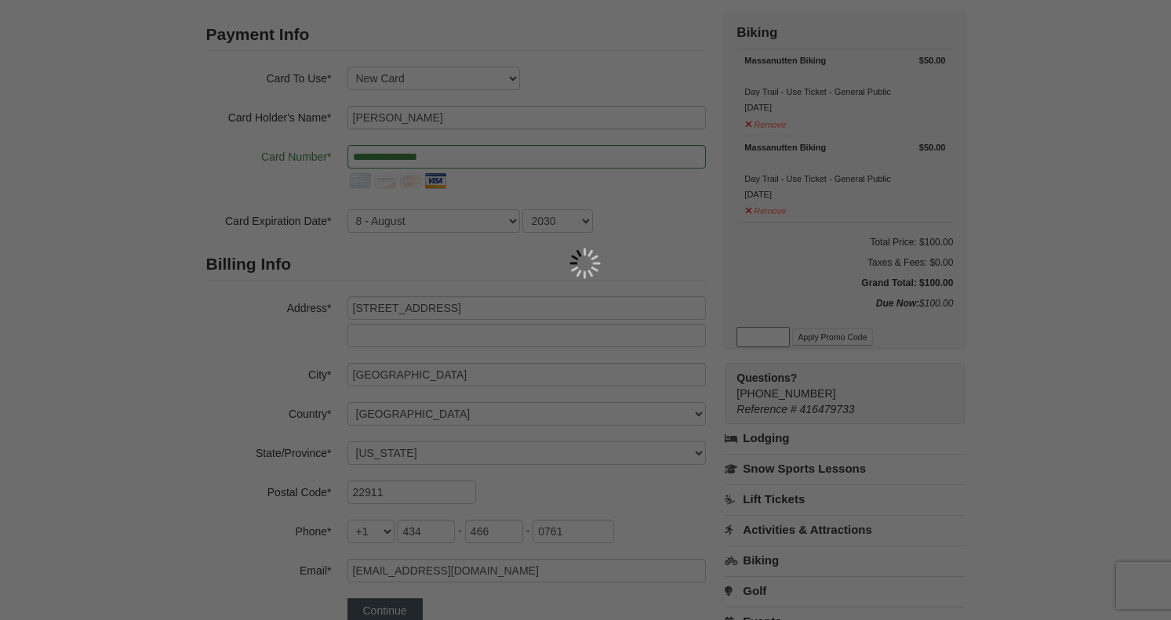
scroll to position [107, 0]
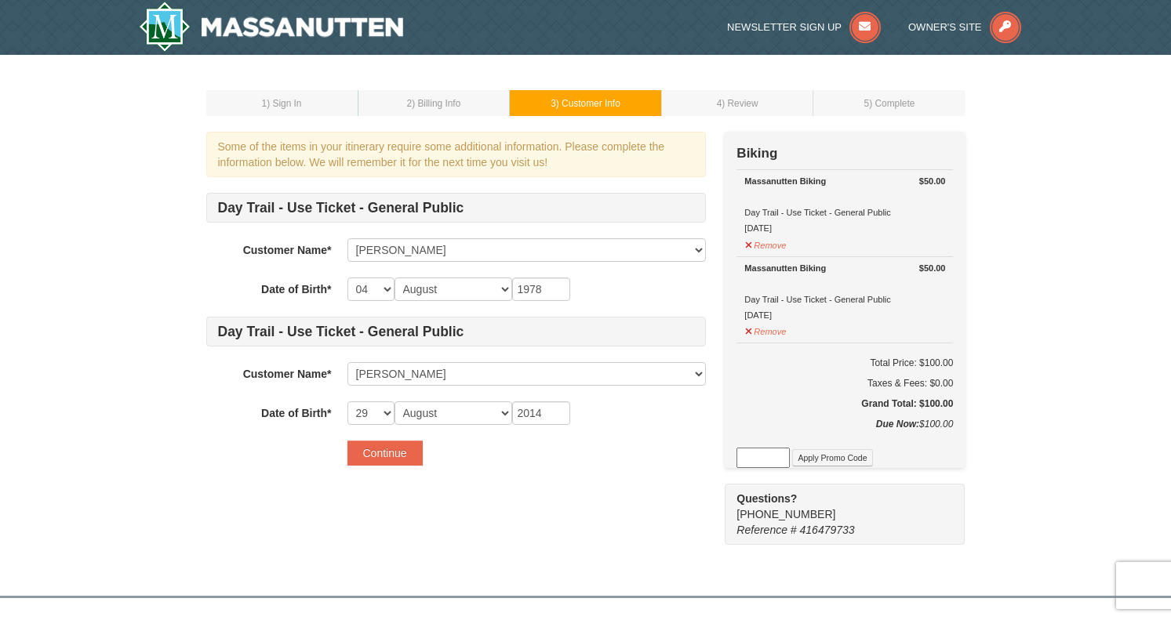
select select "04"
select select "08"
select select "29"
select select "08"
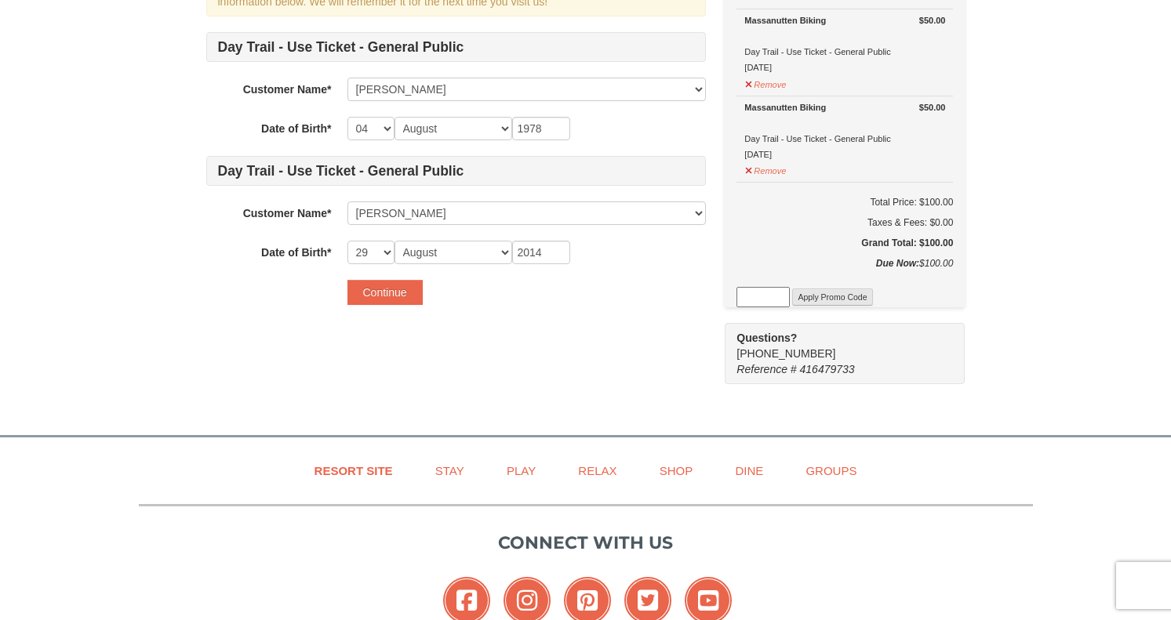
scroll to position [152, 0]
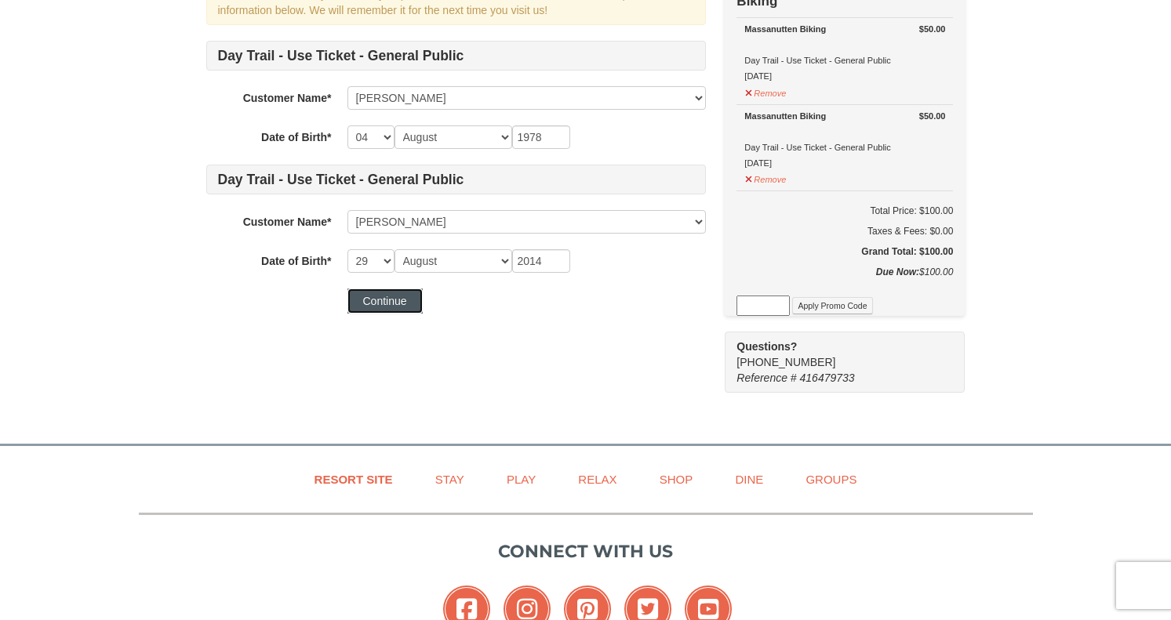
click at [398, 301] on button "Continue" at bounding box center [384, 301] width 75 height 25
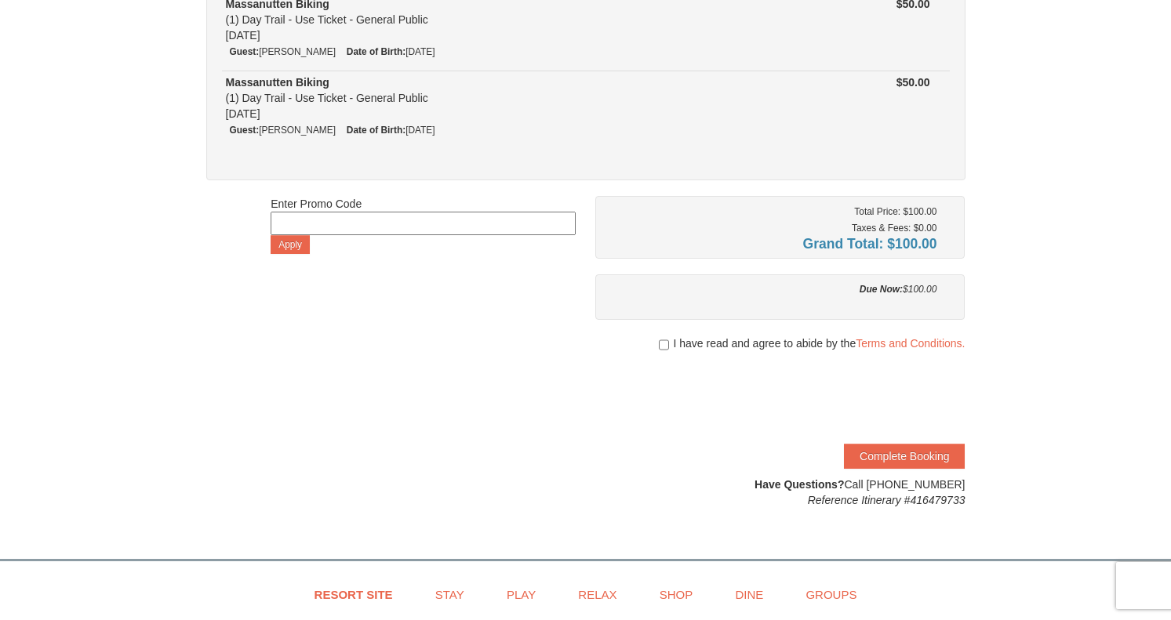
scroll to position [233, 0]
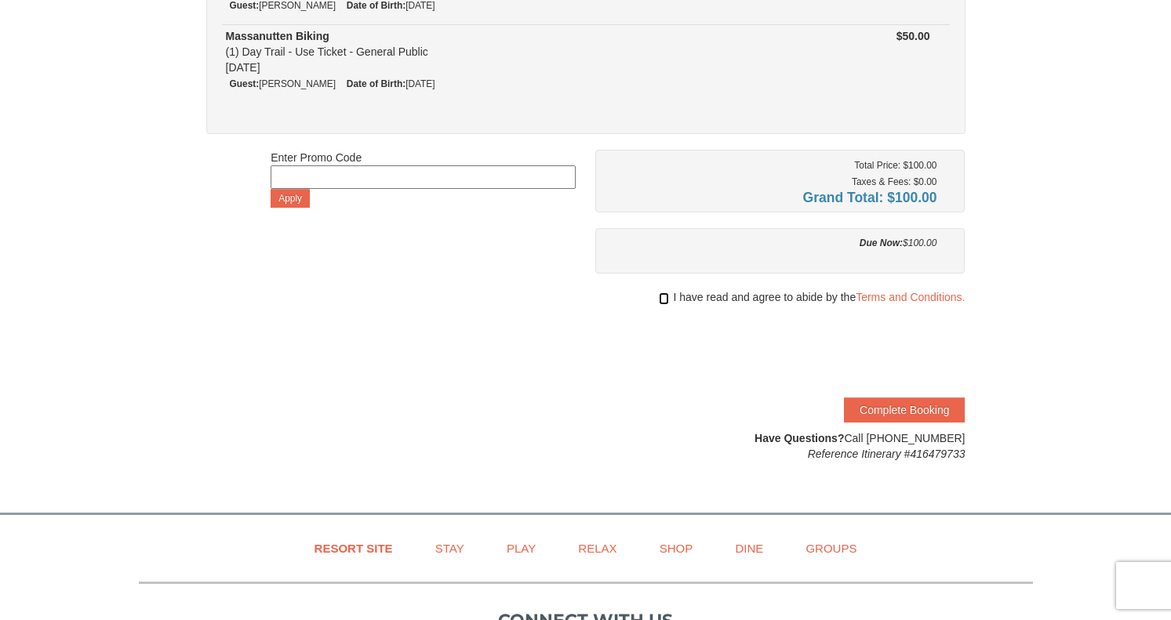
click at [664, 295] on input "checkbox" at bounding box center [664, 298] width 10 height 13
checkbox input "true"
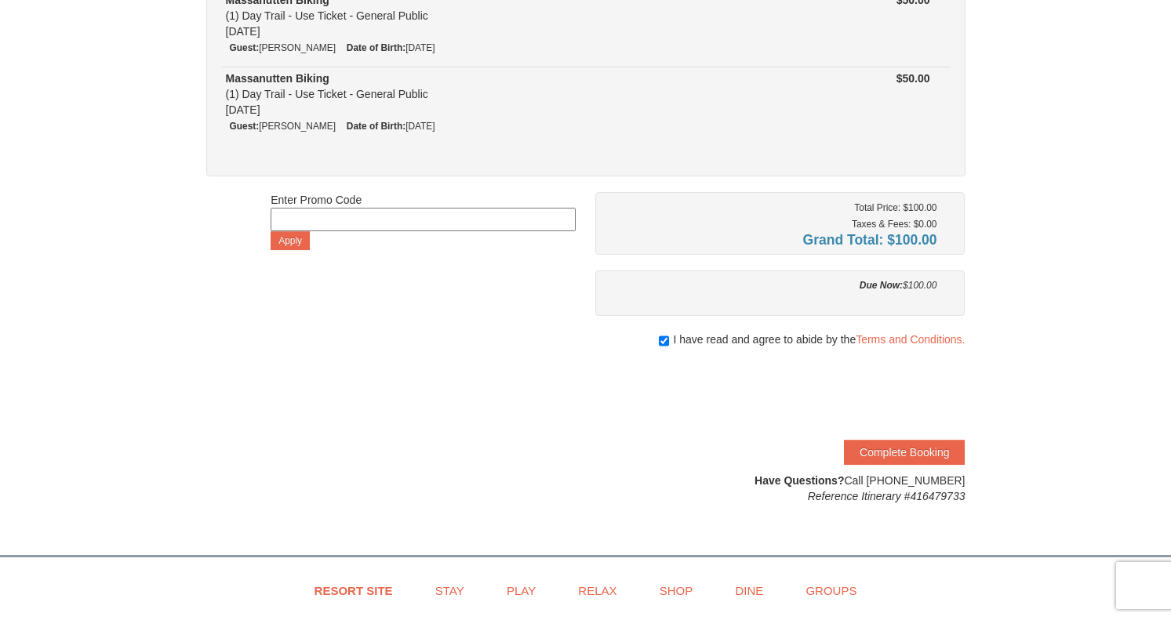
scroll to position [197, 0]
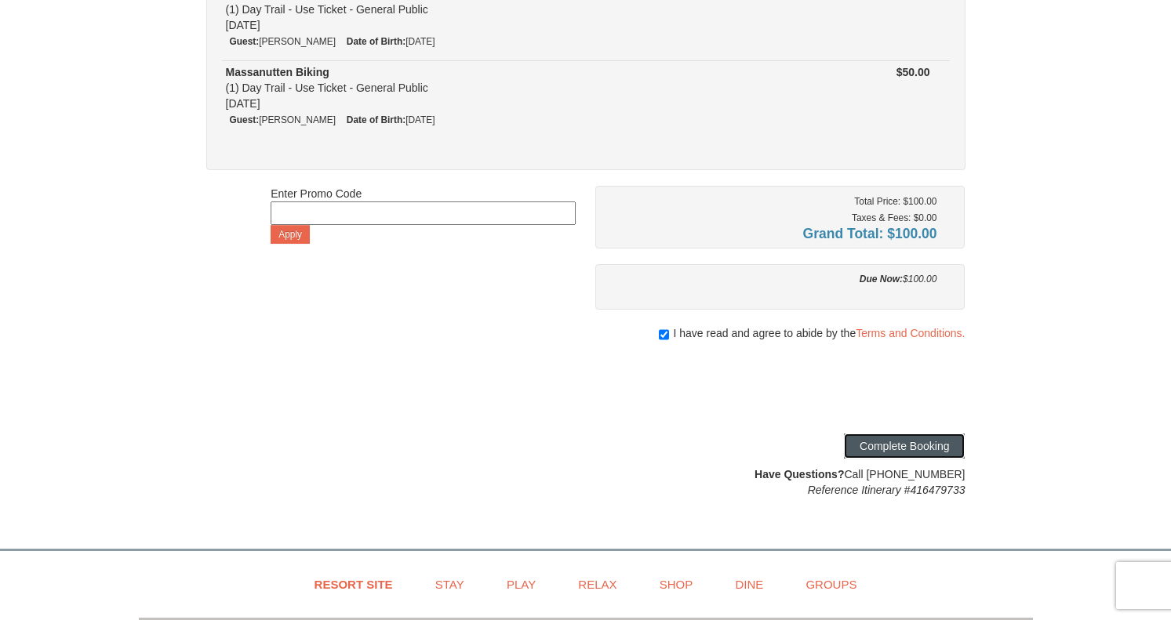
click at [924, 444] on button "Complete Booking" at bounding box center [904, 446] width 121 height 25
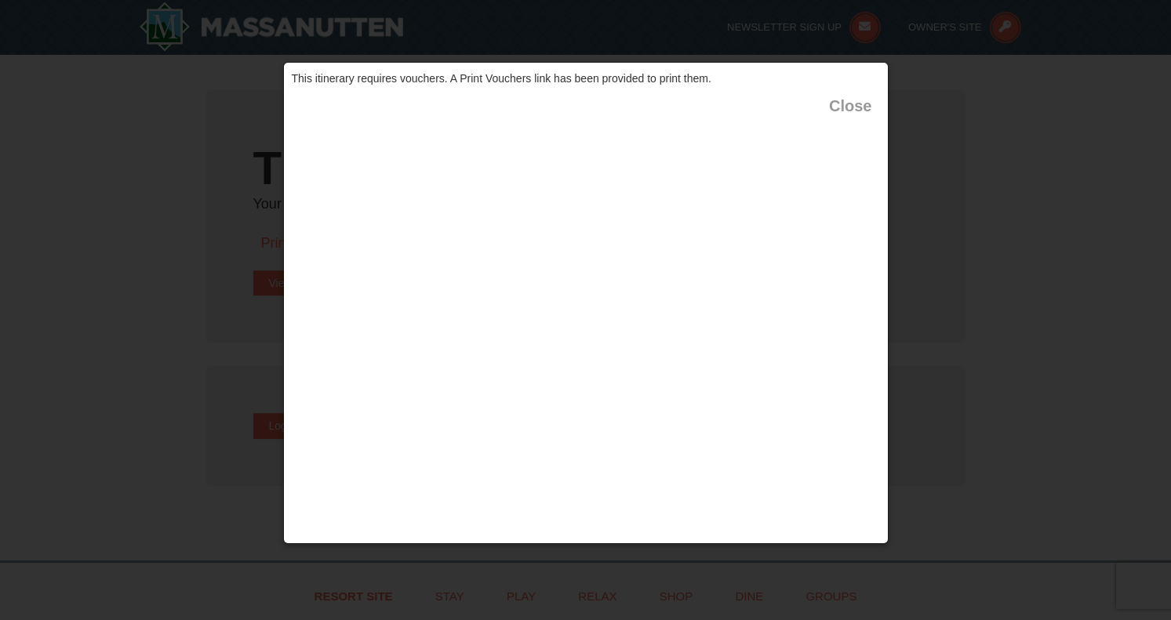
click at [848, 99] on button "Close" at bounding box center [850, 106] width 42 height 16
